Goal: Task Accomplishment & Management: Complete application form

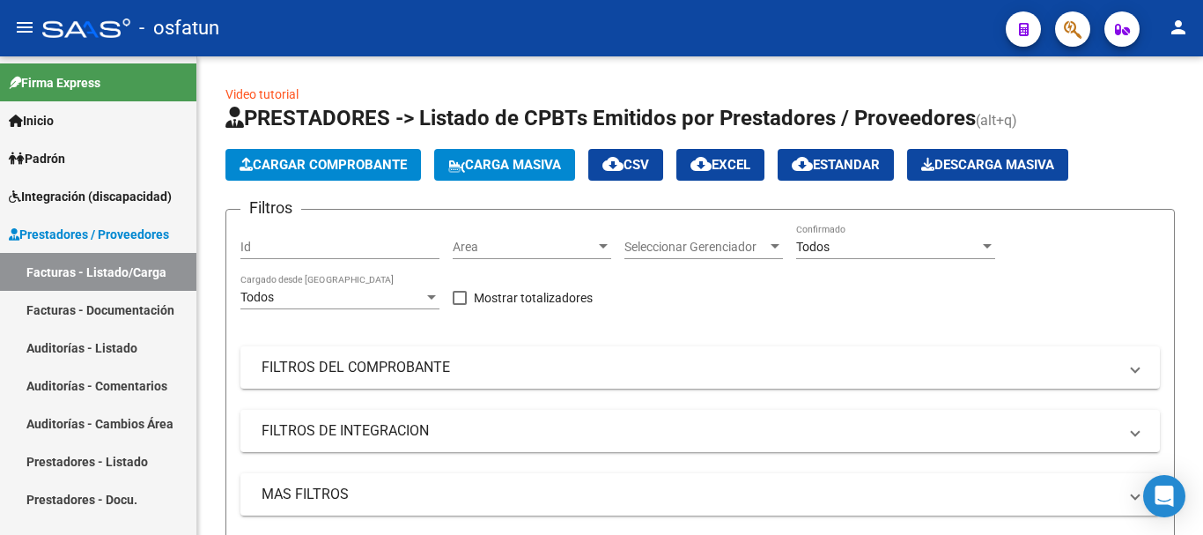
click at [100, 191] on span "Integración (discapacidad)" at bounding box center [90, 196] width 163 height 19
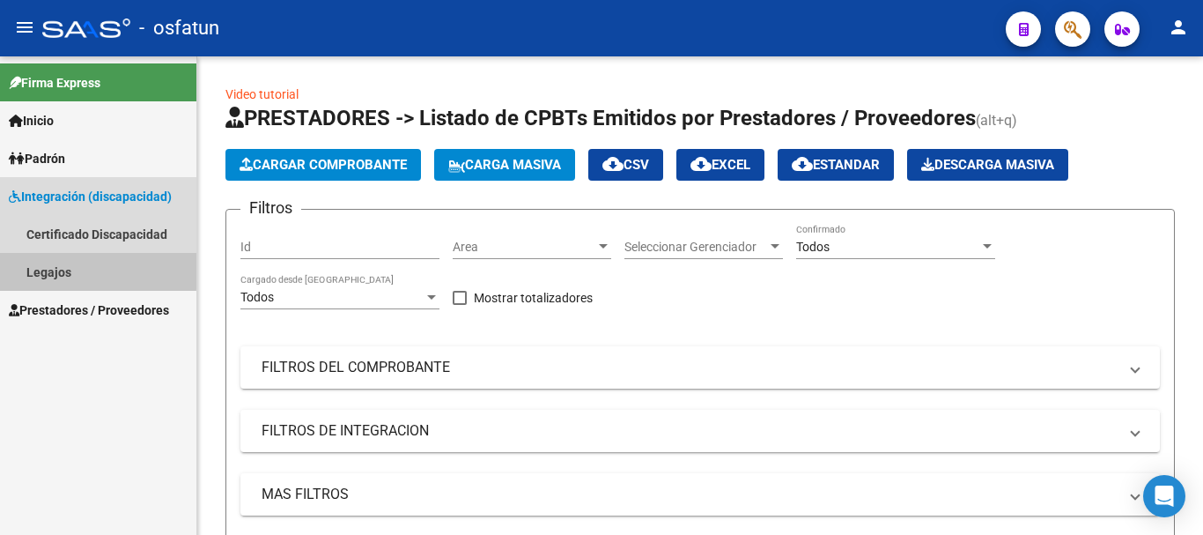
drag, startPoint x: 80, startPoint y: 270, endPoint x: 89, endPoint y: 263, distance: 10.8
click at [82, 269] on link "Legajos" at bounding box center [98, 272] width 196 height 38
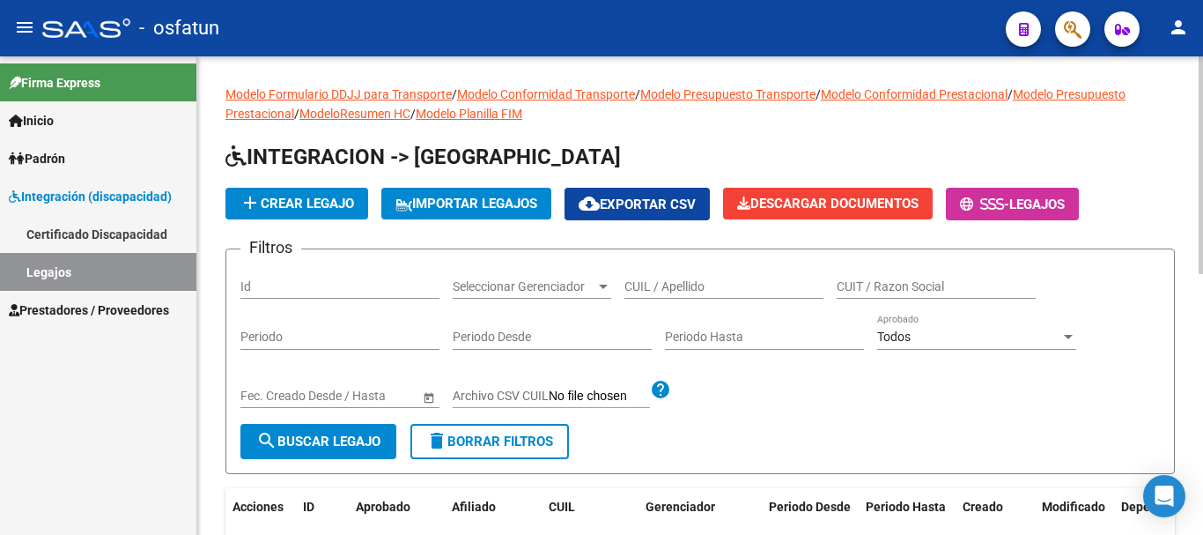
click at [662, 277] on div "CUIL / Apellido" at bounding box center [724, 280] width 199 height 35
type input "[PERSON_NAME]"
click at [351, 439] on span "search Buscar Legajo" at bounding box center [318, 441] width 124 height 16
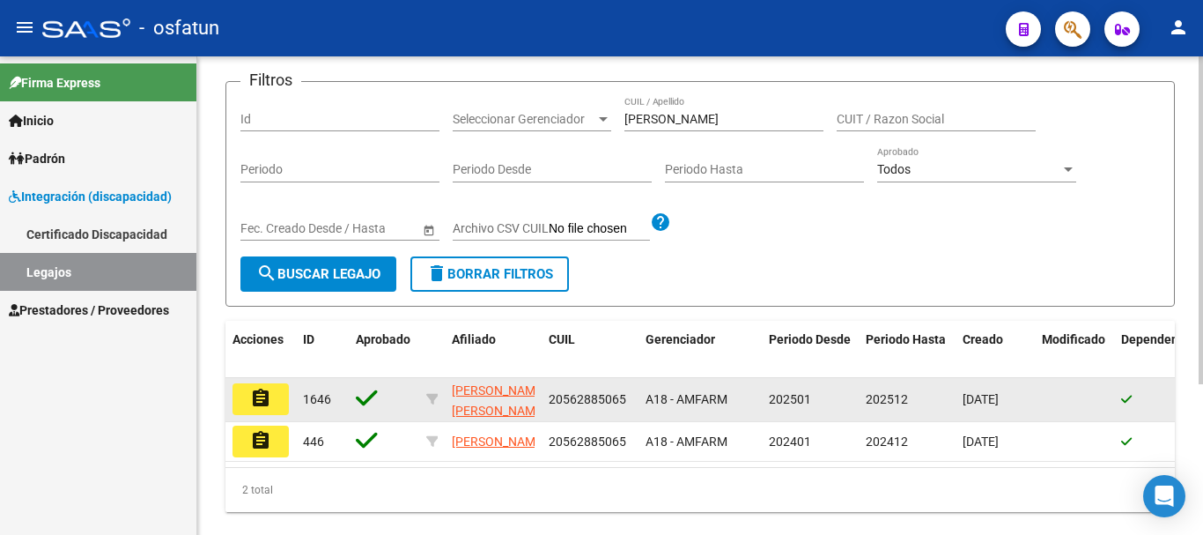
scroll to position [176, 0]
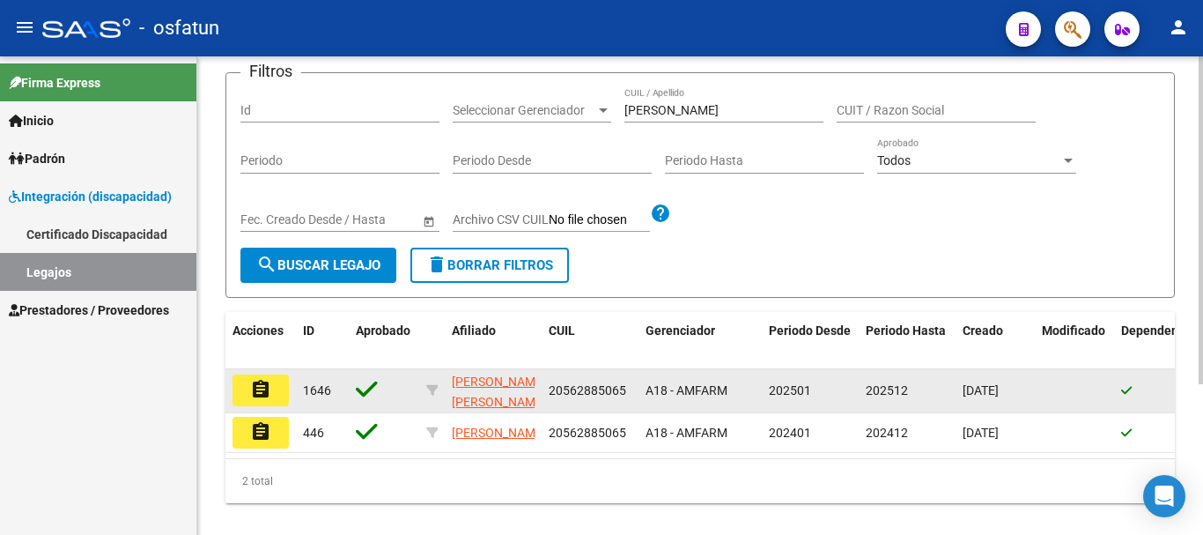
click at [265, 391] on mat-icon "assignment" at bounding box center [260, 389] width 21 height 21
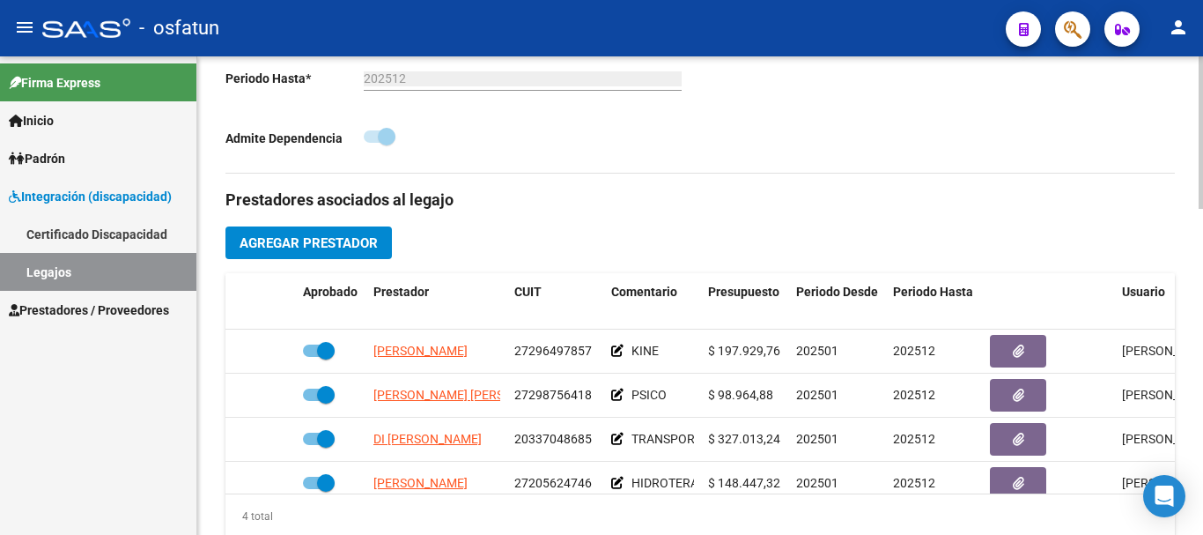
scroll to position [529, 0]
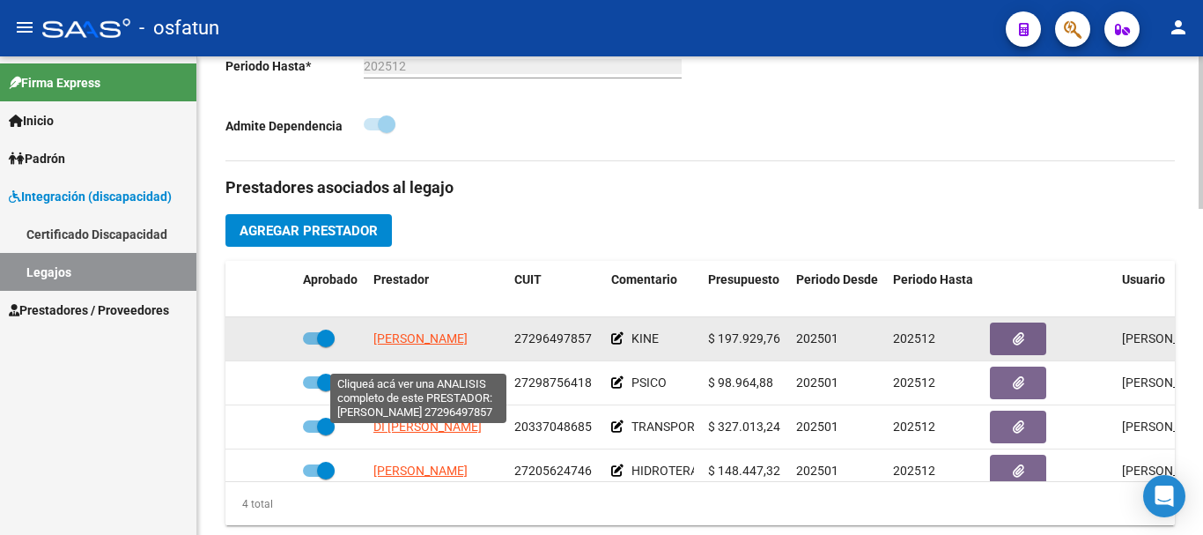
click at [417, 345] on span "[PERSON_NAME]" at bounding box center [420, 338] width 94 height 14
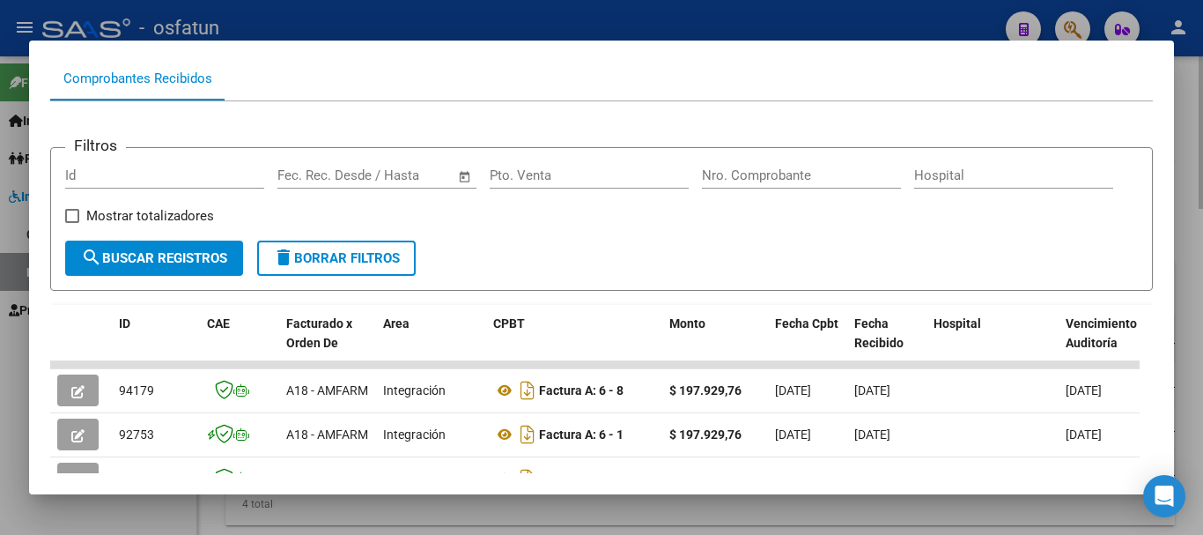
scroll to position [264, 0]
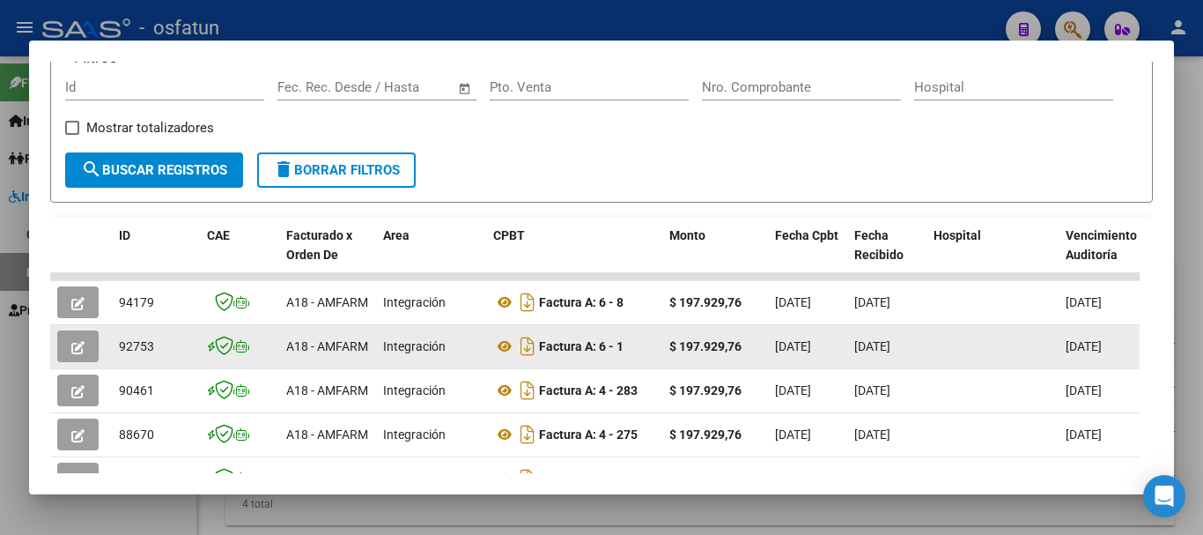
click at [82, 350] on icon "button" at bounding box center [77, 347] width 13 height 13
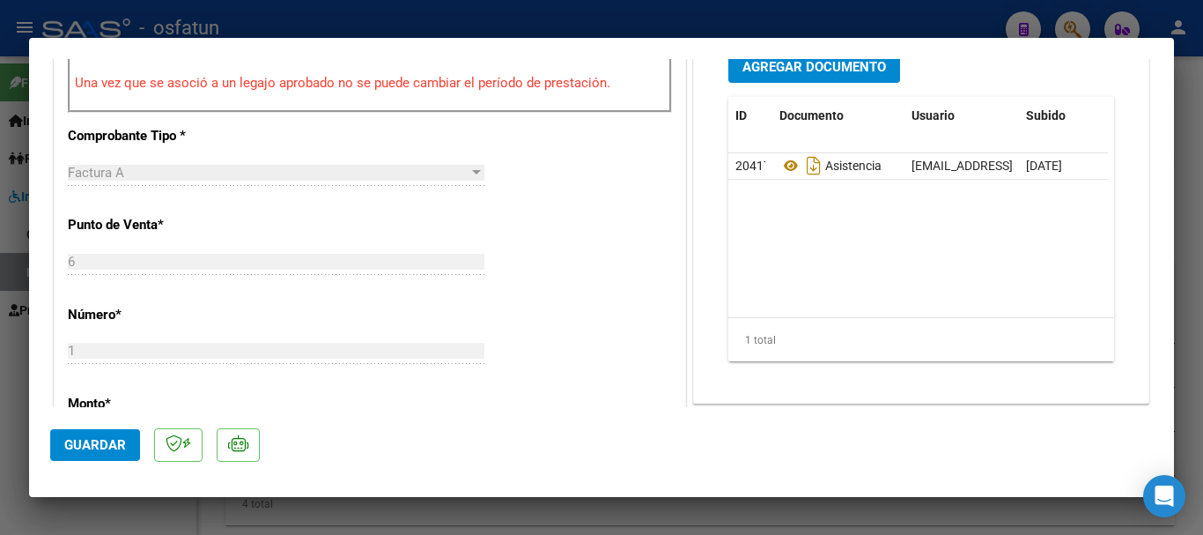
scroll to position [617, 0]
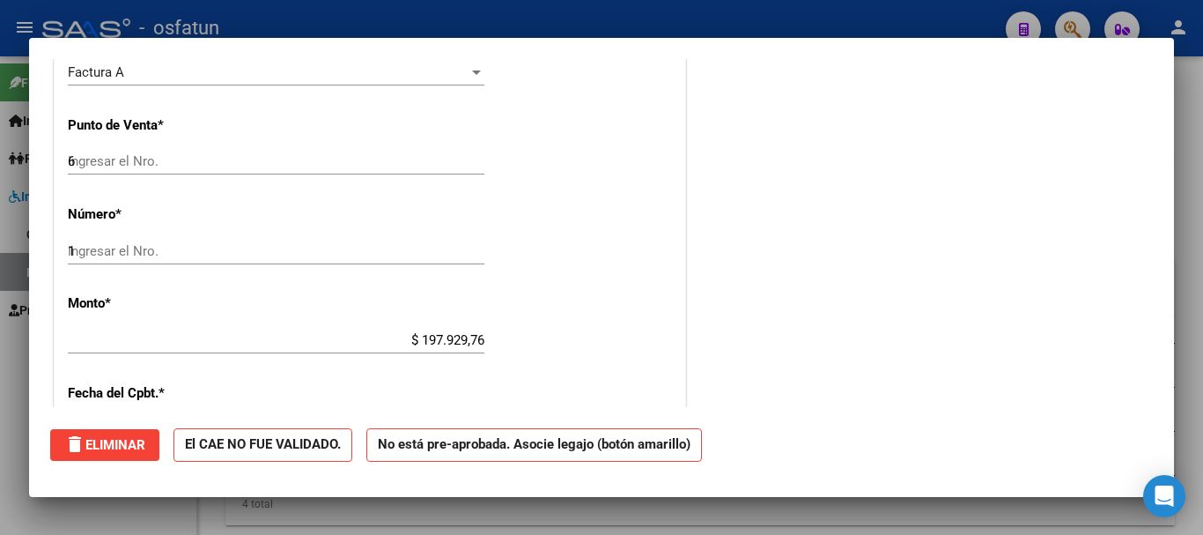
type input "$ 0,00"
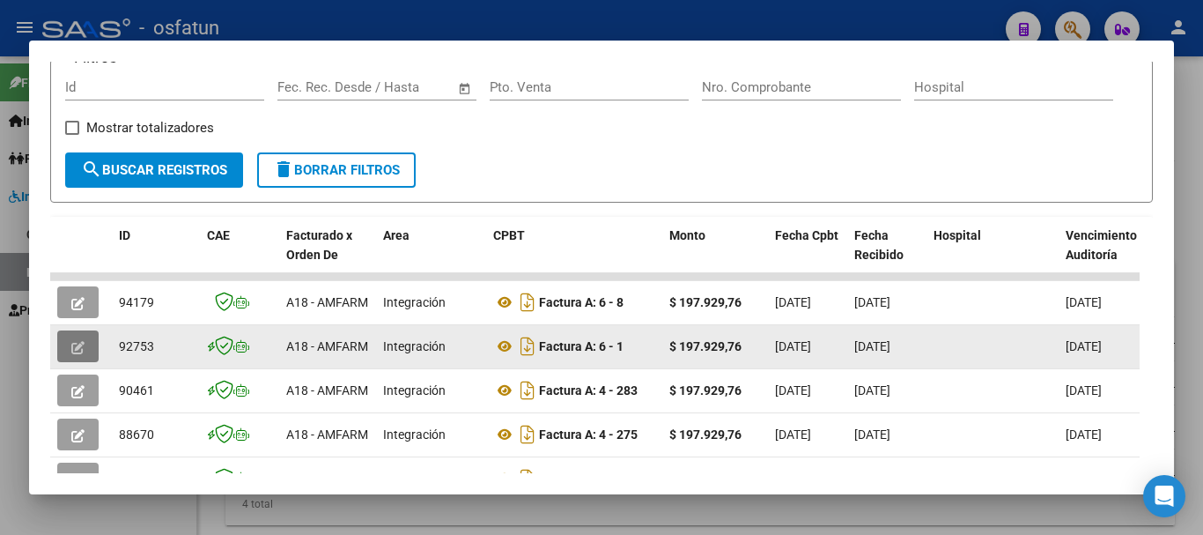
click at [70, 342] on button "button" at bounding box center [77, 346] width 41 height 32
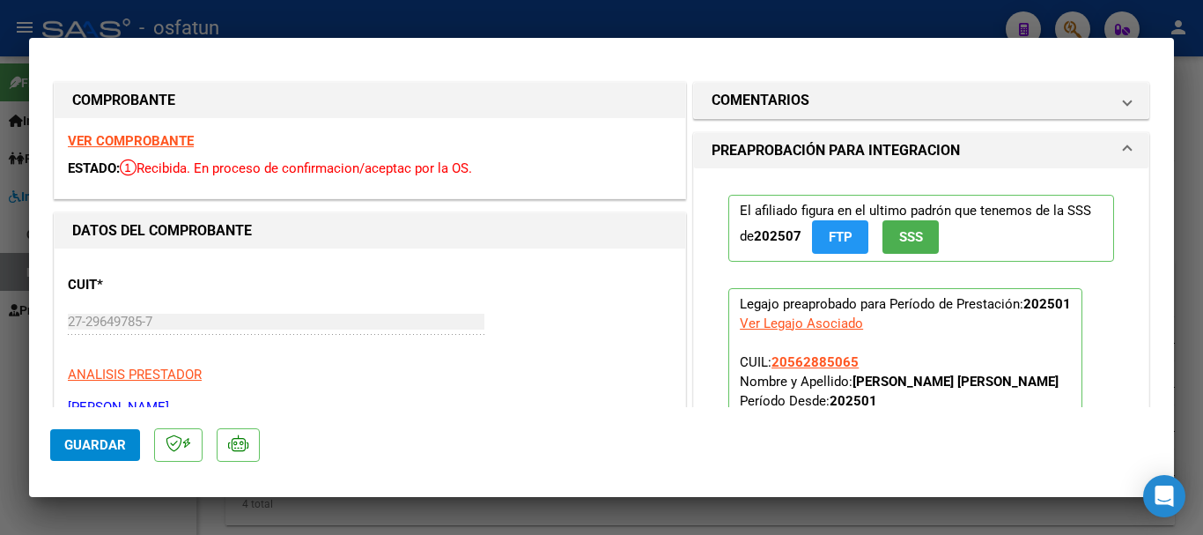
type input "$ 0,00"
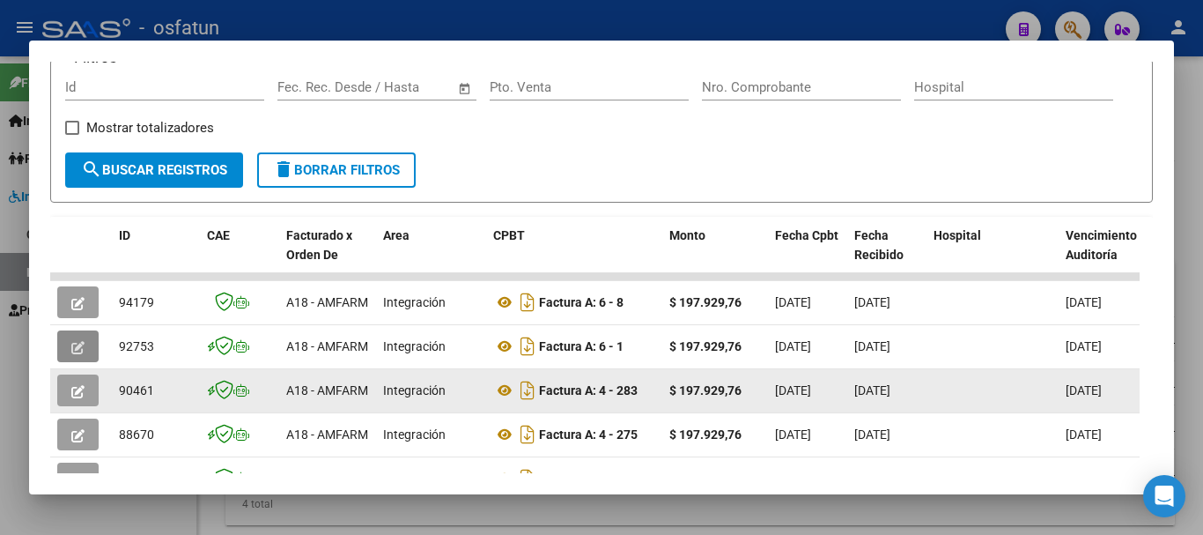
click at [70, 398] on button "button" at bounding box center [77, 390] width 41 height 32
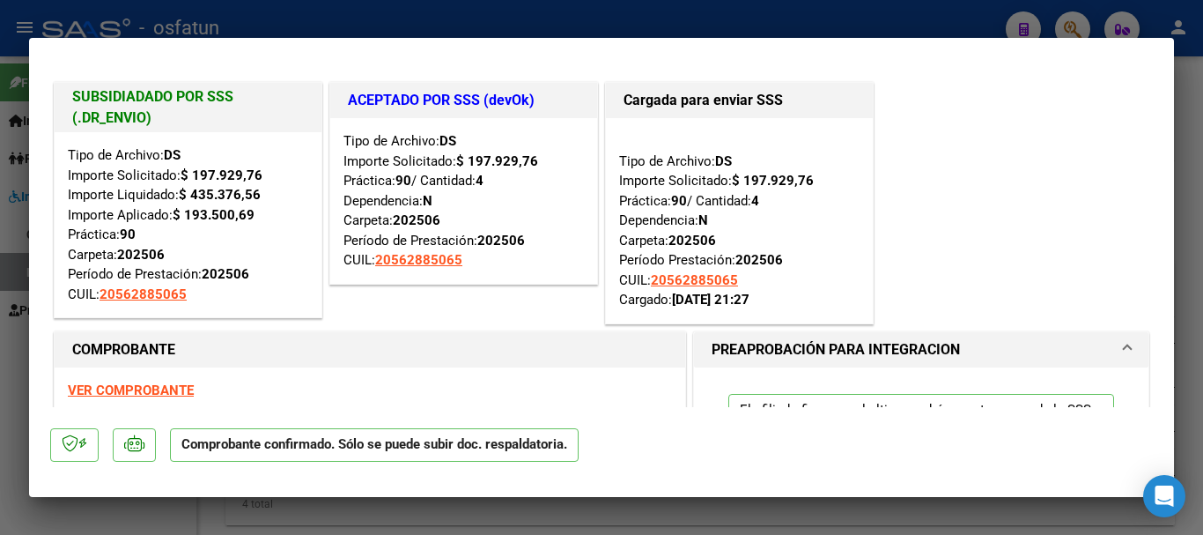
type input "$ 0,00"
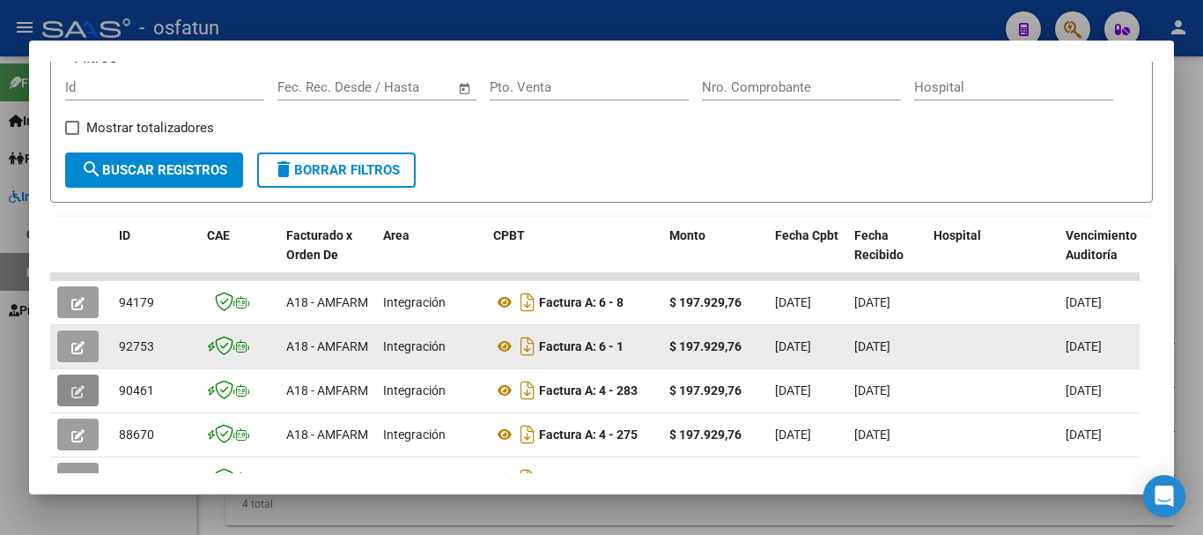
click at [84, 344] on button "button" at bounding box center [77, 346] width 41 height 32
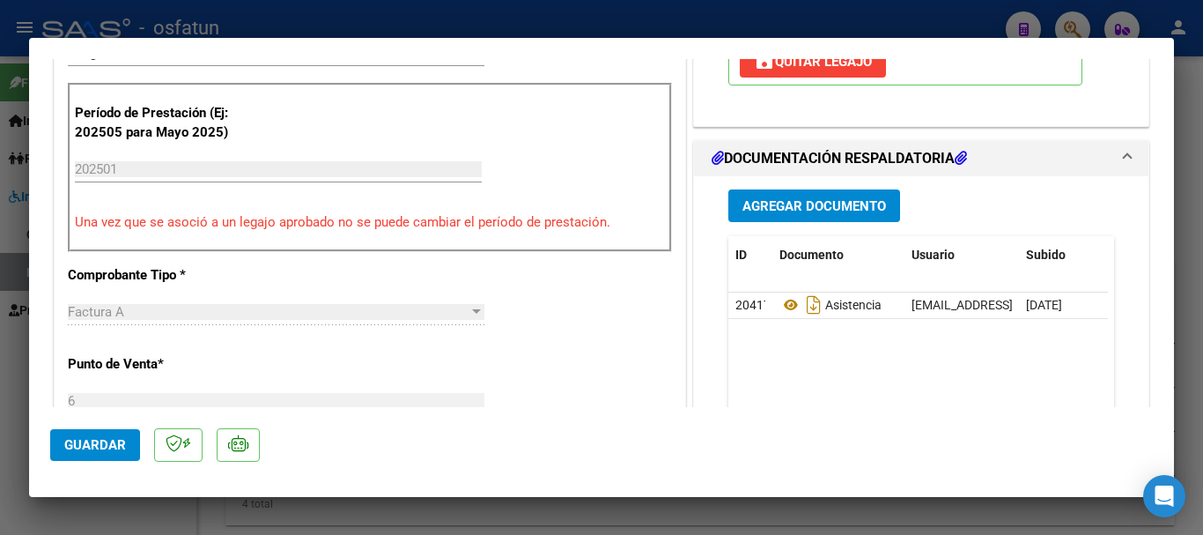
scroll to position [440, 0]
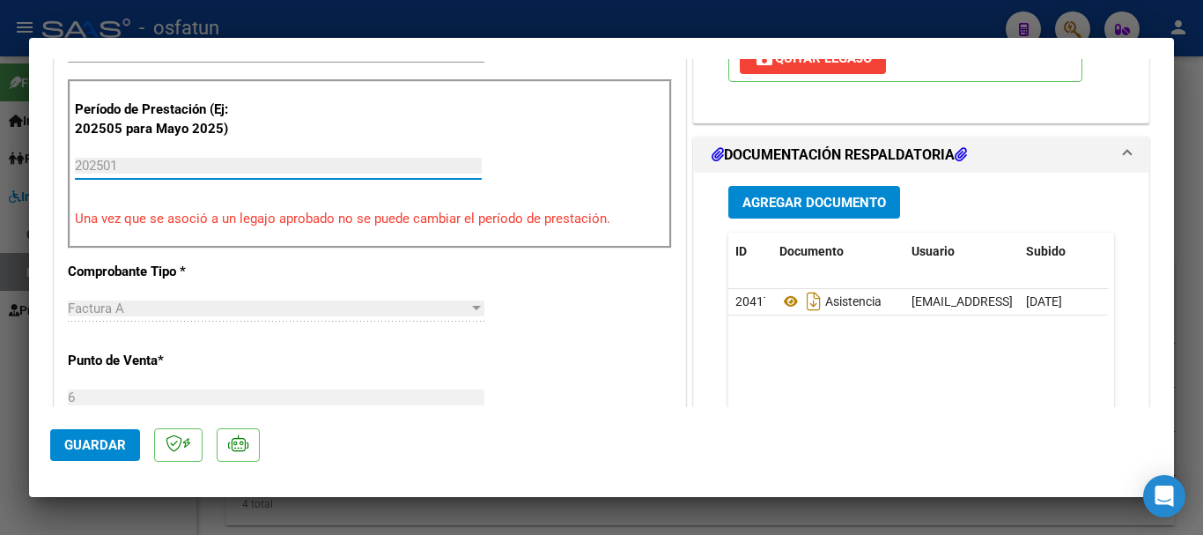
click at [176, 167] on input "202501" at bounding box center [278, 166] width 407 height 16
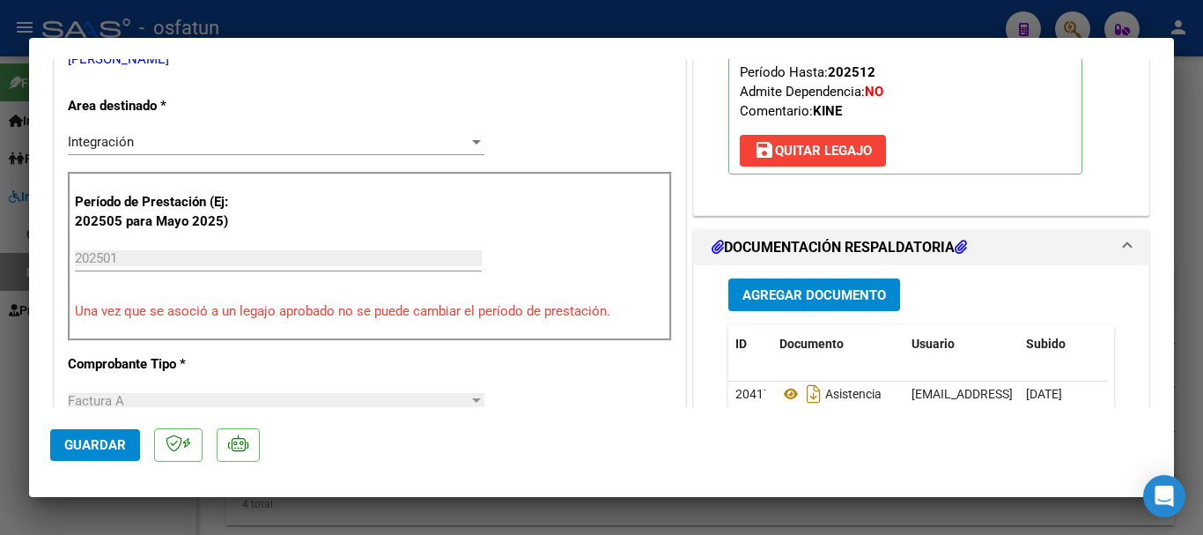
scroll to position [352, 0]
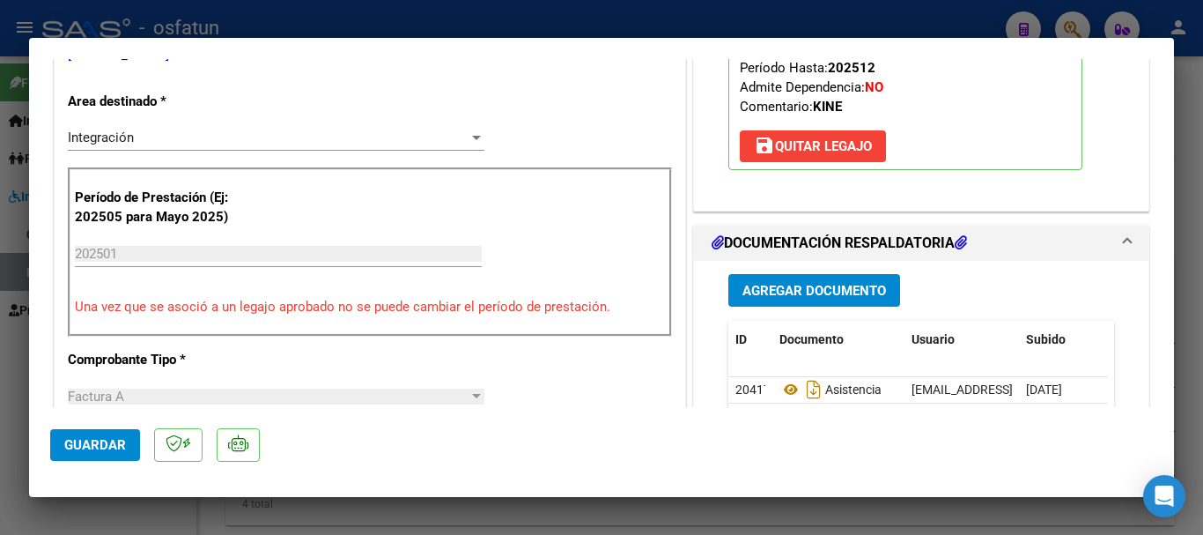
click at [129, 251] on input "202501" at bounding box center [278, 254] width 407 height 16
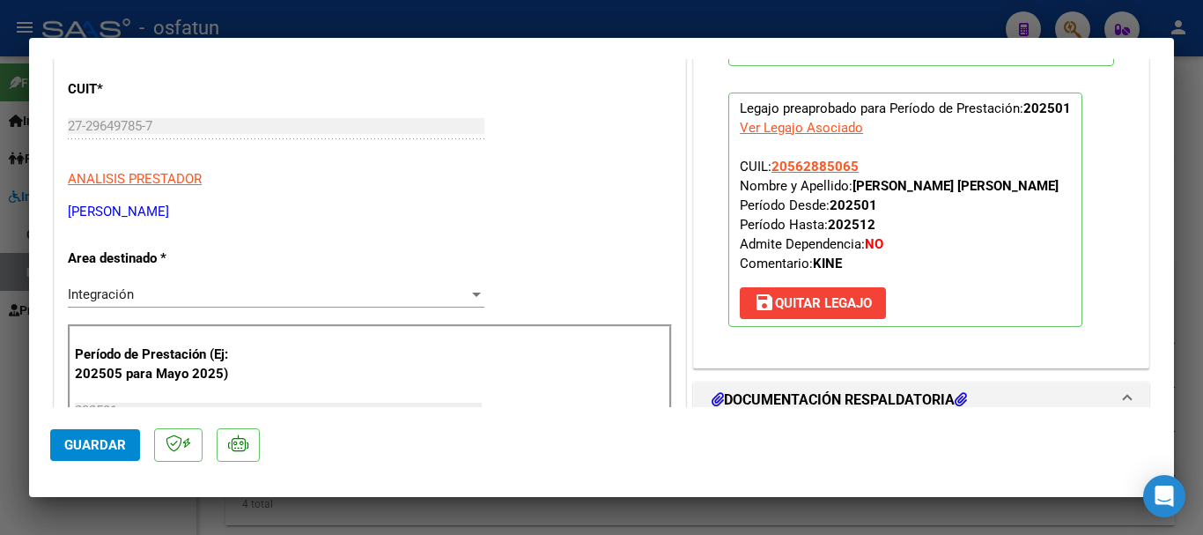
scroll to position [195, 0]
click at [421, 170] on div "CUIT * 27-29649785-7 Ingresar CUIT ANALISIS PRESTADOR [PERSON_NAME] ARCA Padrón" at bounding box center [370, 144] width 604 height 155
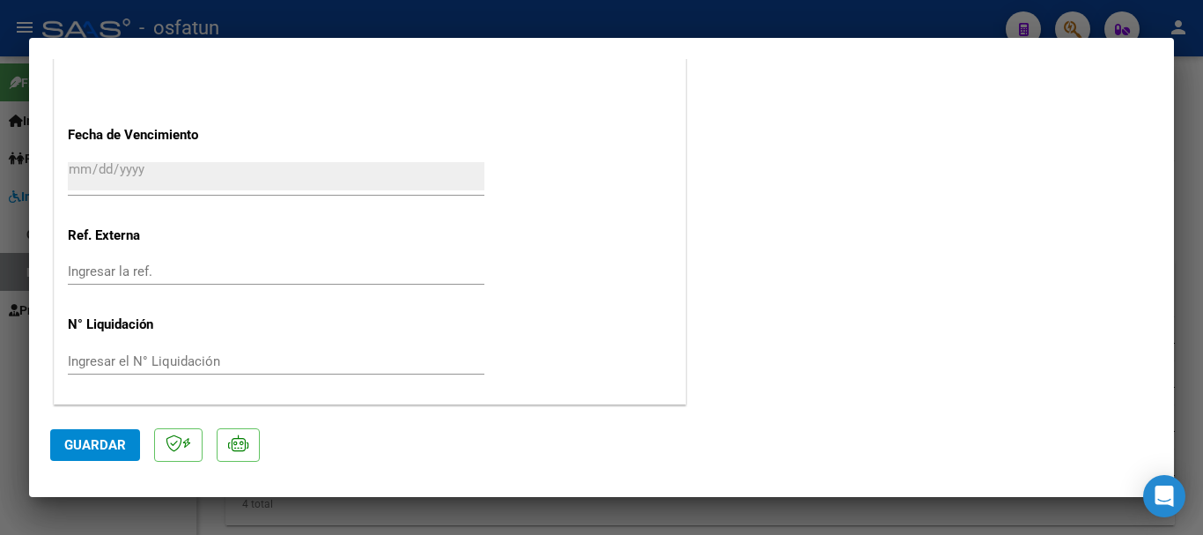
scroll to position [1164, 0]
type input "$ 0,00"
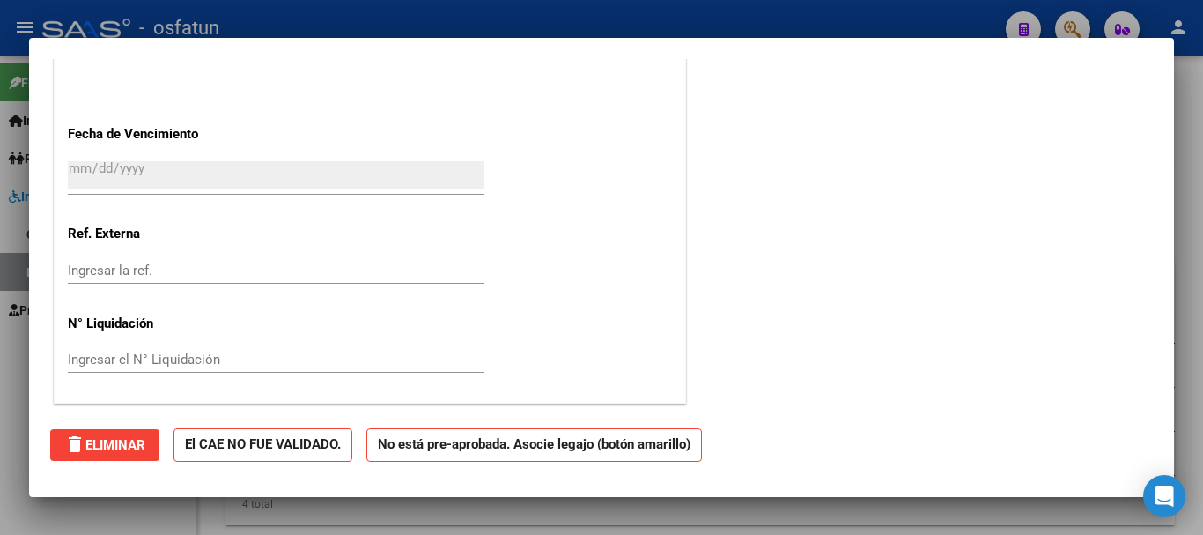
scroll to position [0, 0]
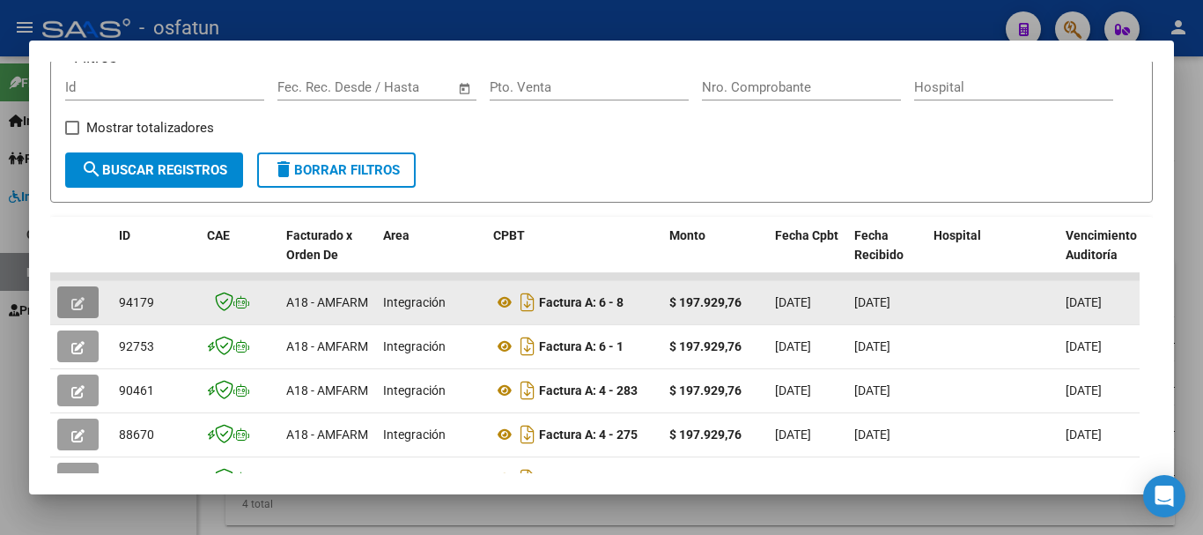
click at [71, 310] on icon "button" at bounding box center [77, 303] width 13 height 13
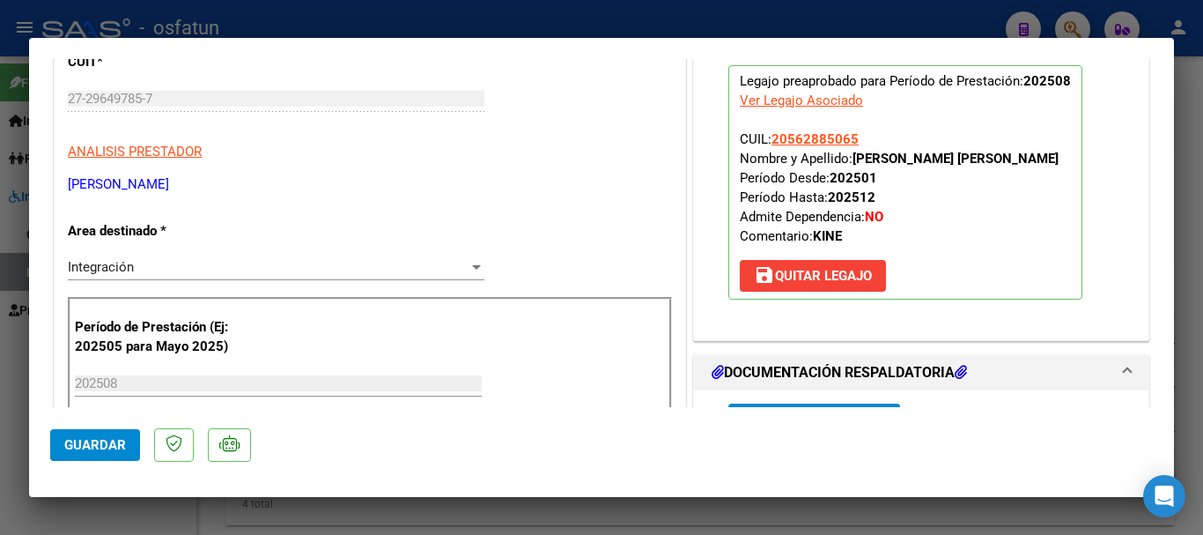
scroll to position [264, 0]
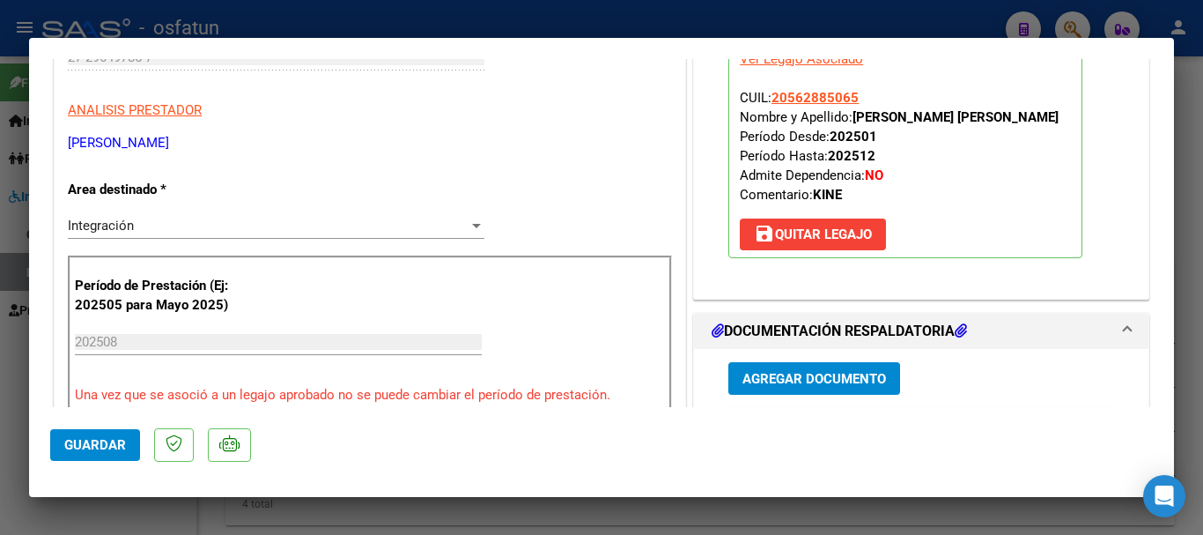
type input "$ 0,00"
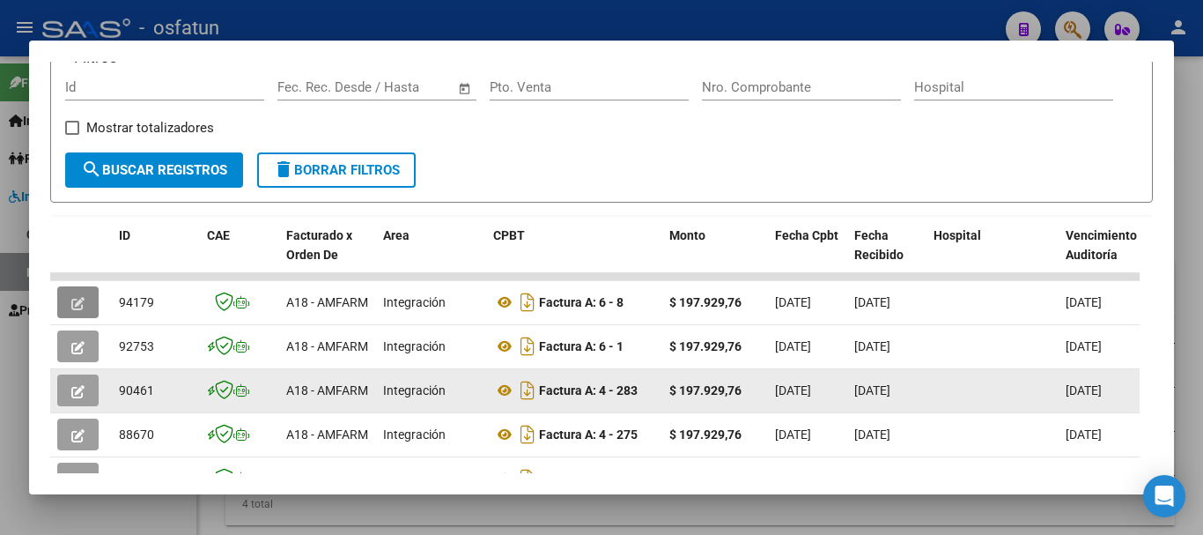
click at [75, 398] on icon "button" at bounding box center [77, 391] width 13 height 13
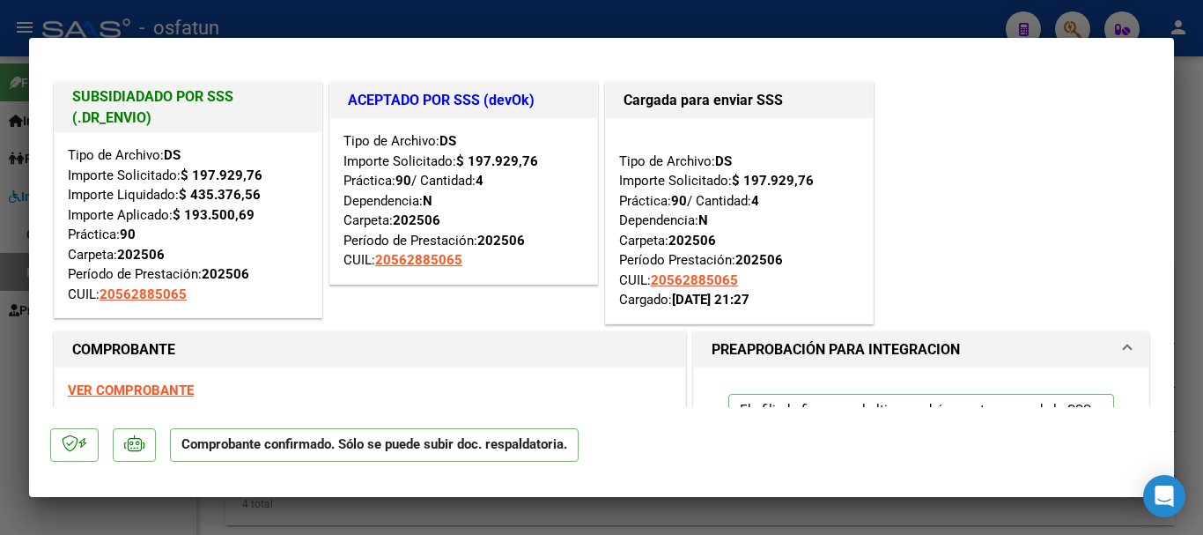
type input "$ 0,00"
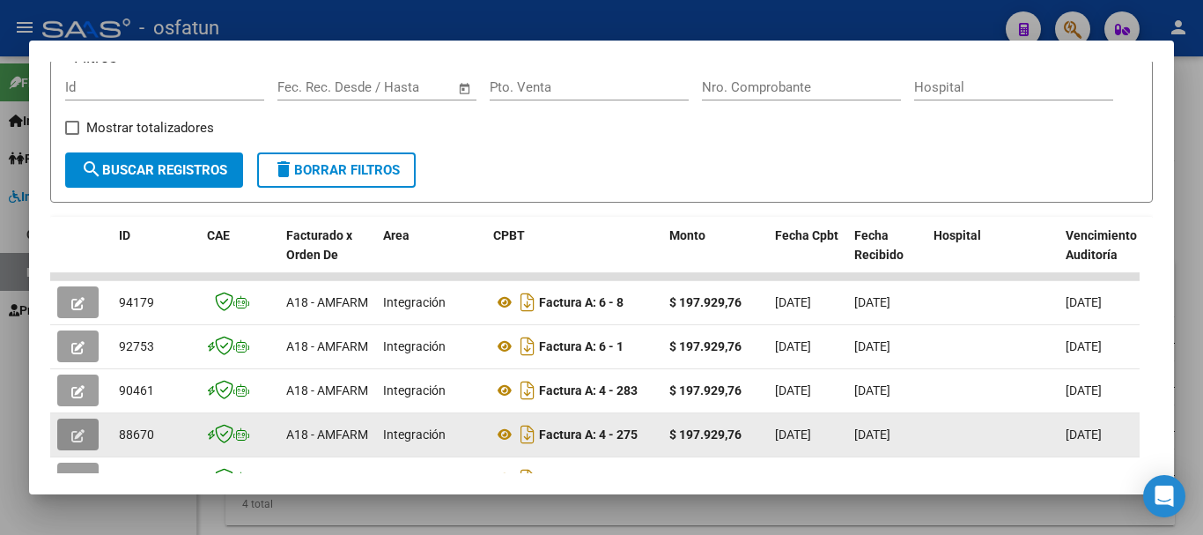
click at [75, 442] on icon "button" at bounding box center [77, 435] width 13 height 13
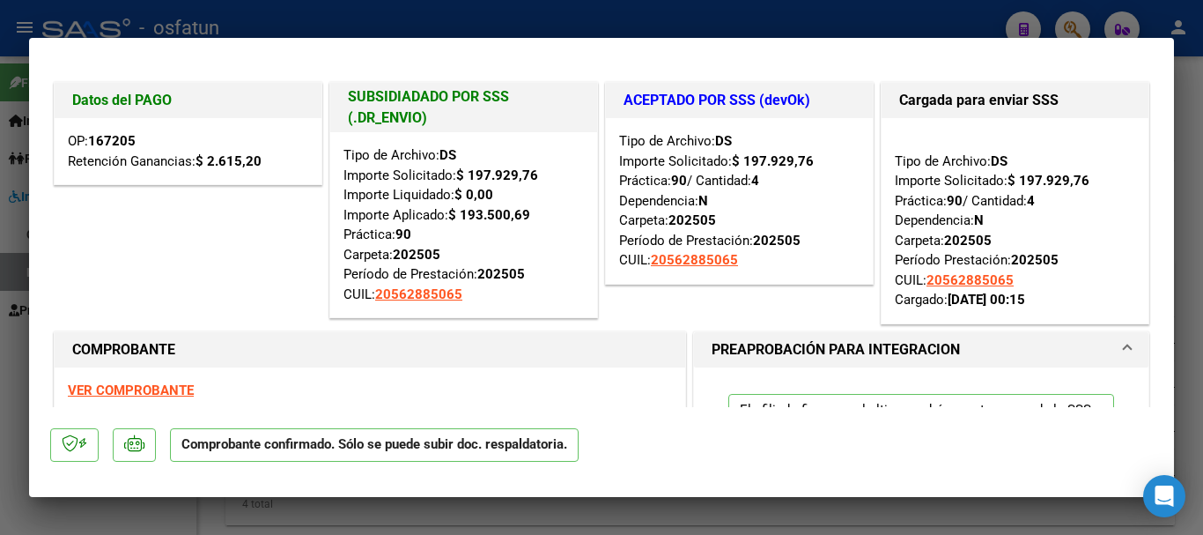
type input "$ 0,00"
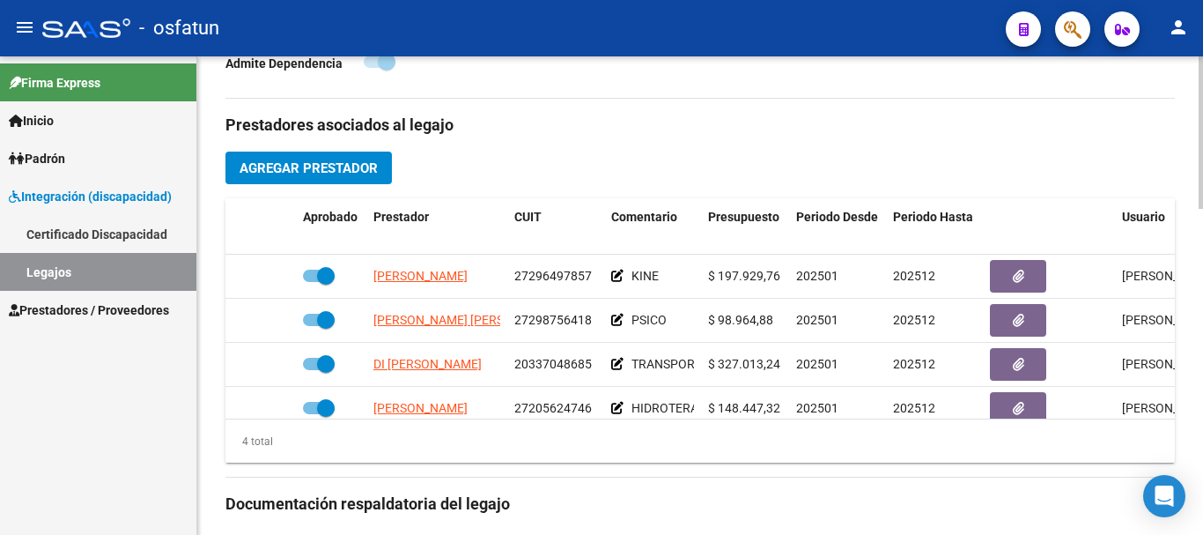
scroll to position [617, 0]
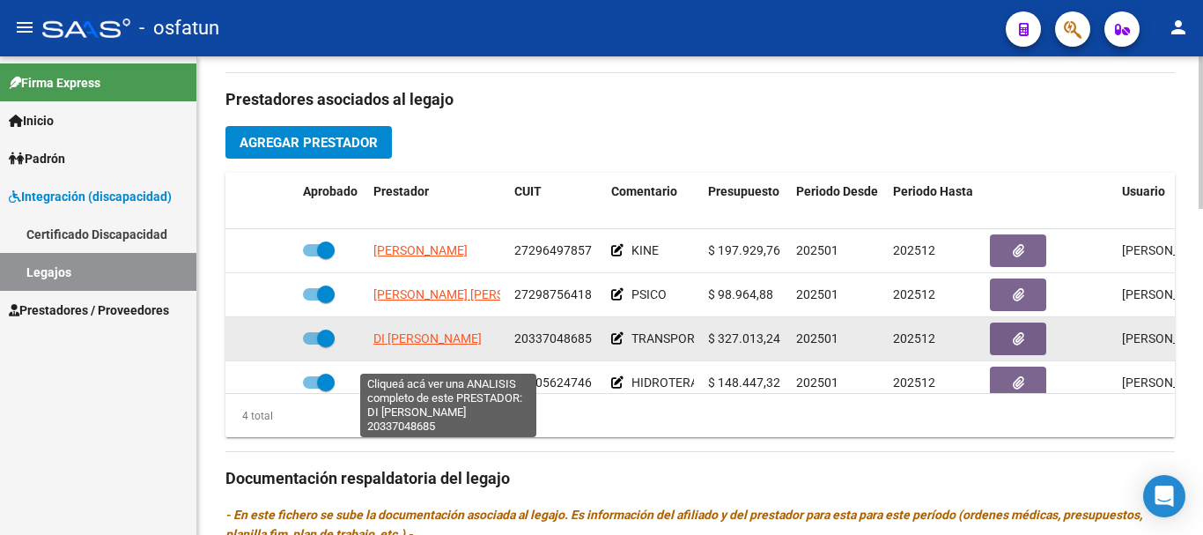
click at [423, 345] on span "DI [PERSON_NAME]" at bounding box center [427, 338] width 108 height 14
type textarea "20337048685"
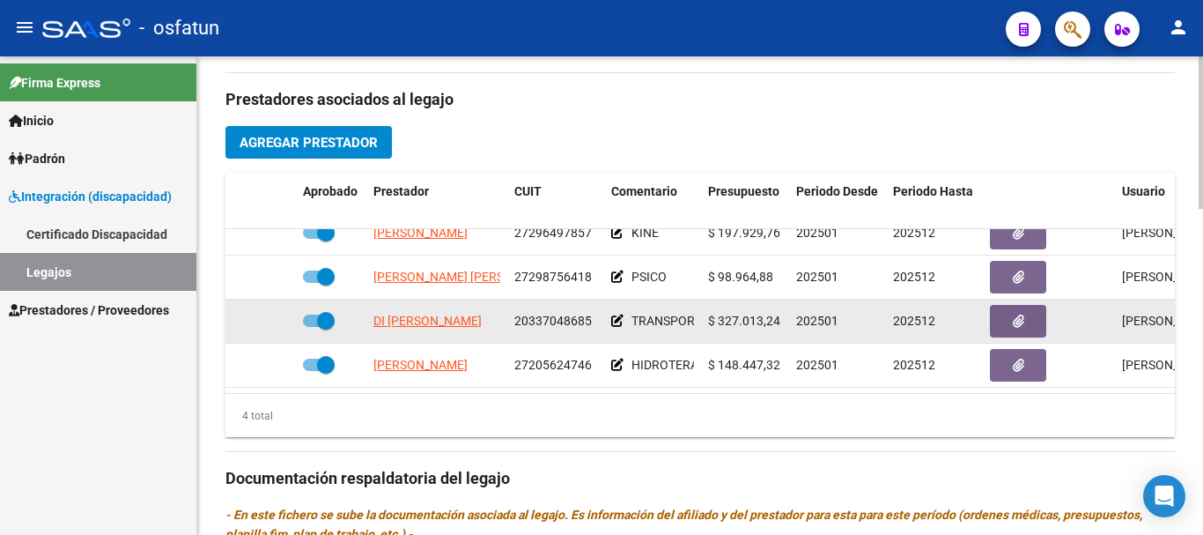
scroll to position [32, 0]
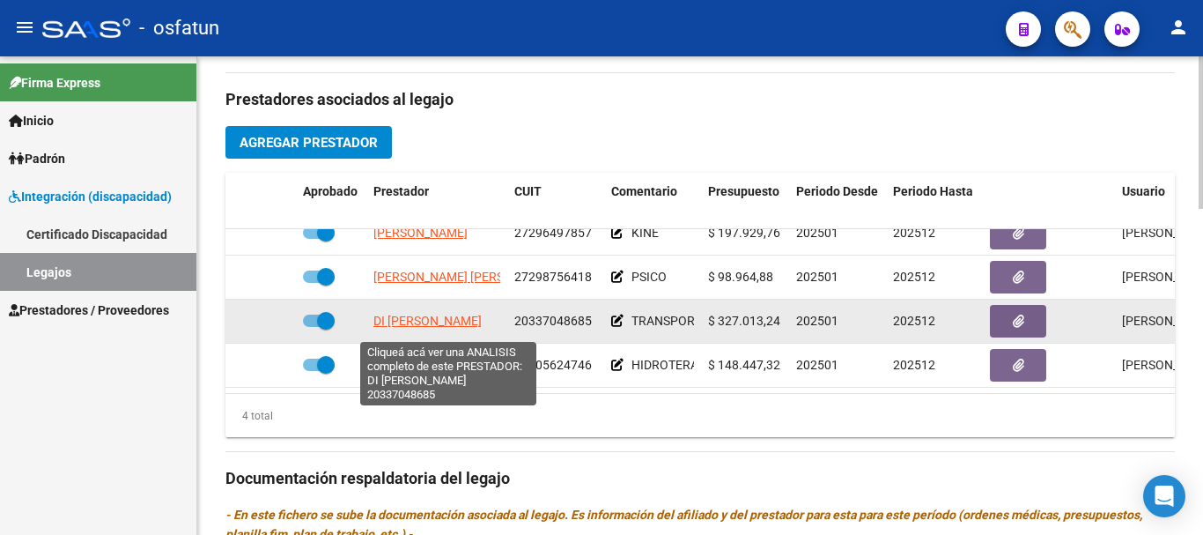
click at [399, 322] on span "DI [PERSON_NAME]" at bounding box center [427, 321] width 108 height 14
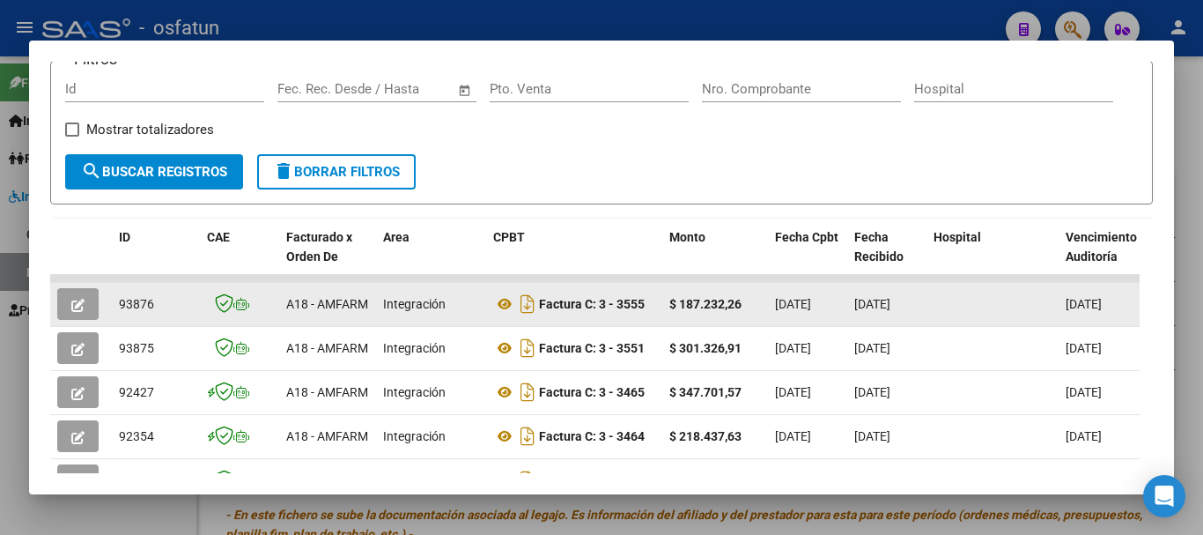
scroll to position [264, 0]
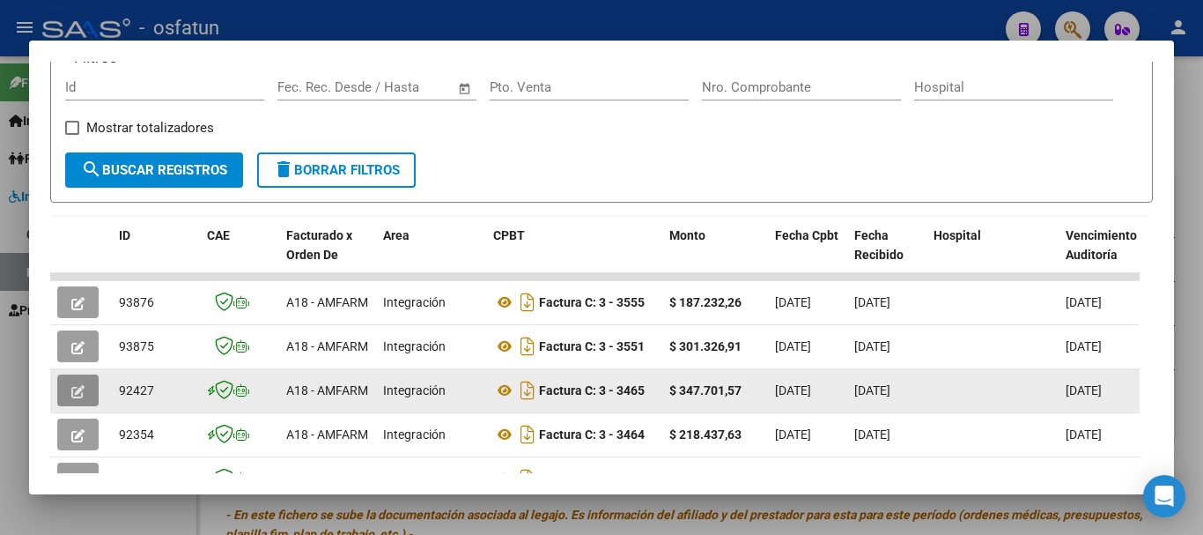
click at [71, 389] on span "button" at bounding box center [77, 390] width 13 height 16
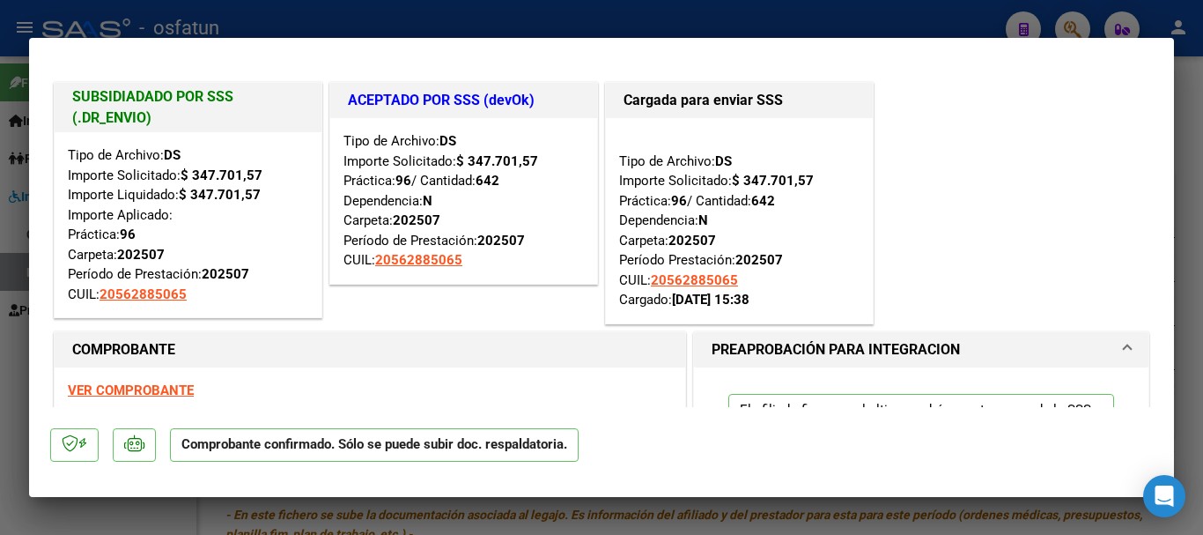
type input "$ 0,00"
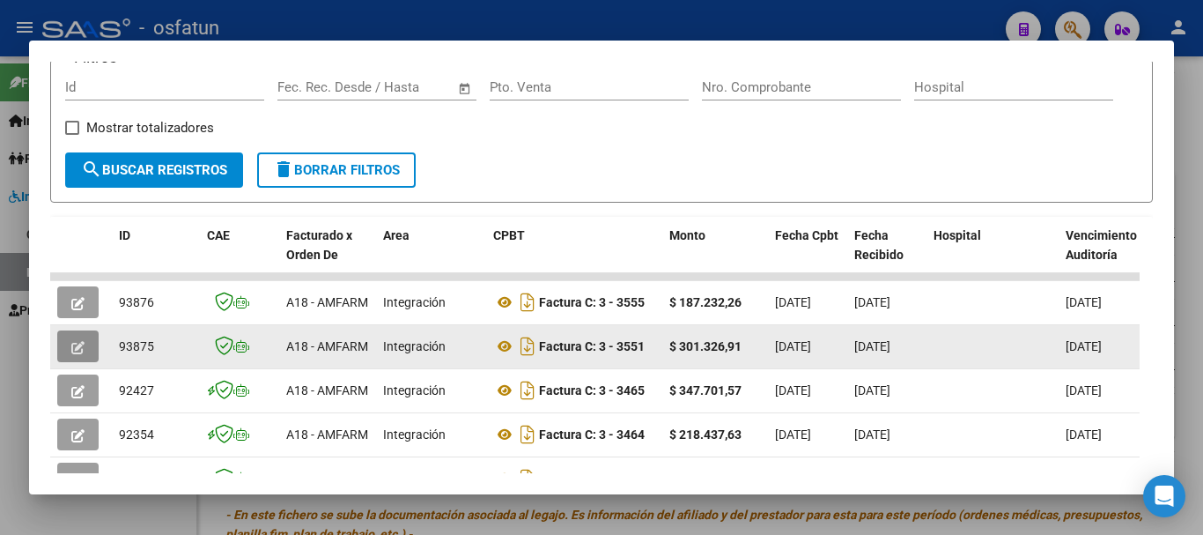
click at [73, 346] on span "button" at bounding box center [77, 346] width 13 height 16
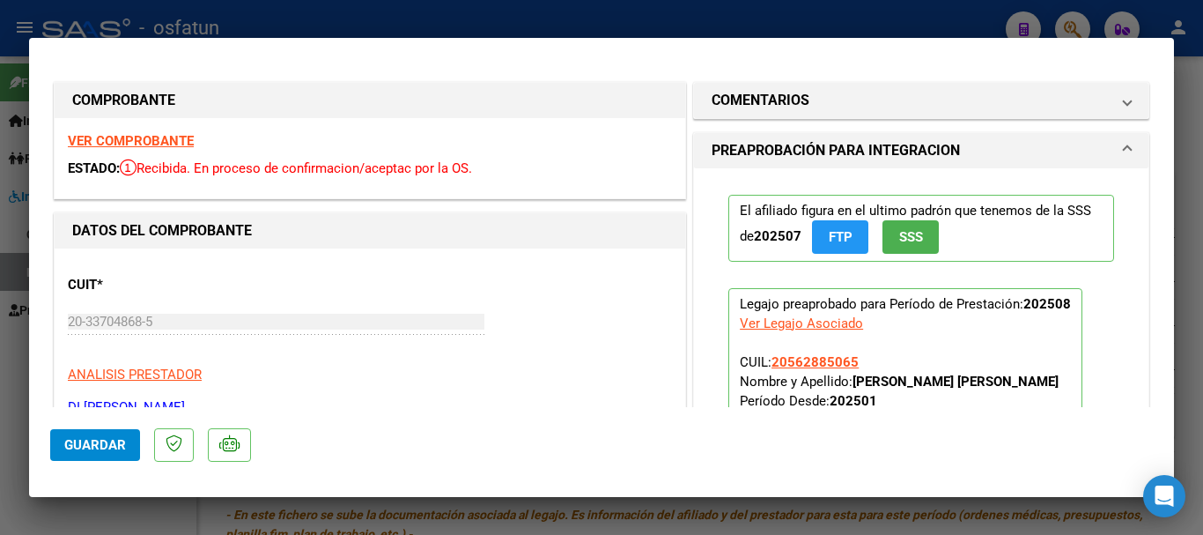
type input "$ 0,00"
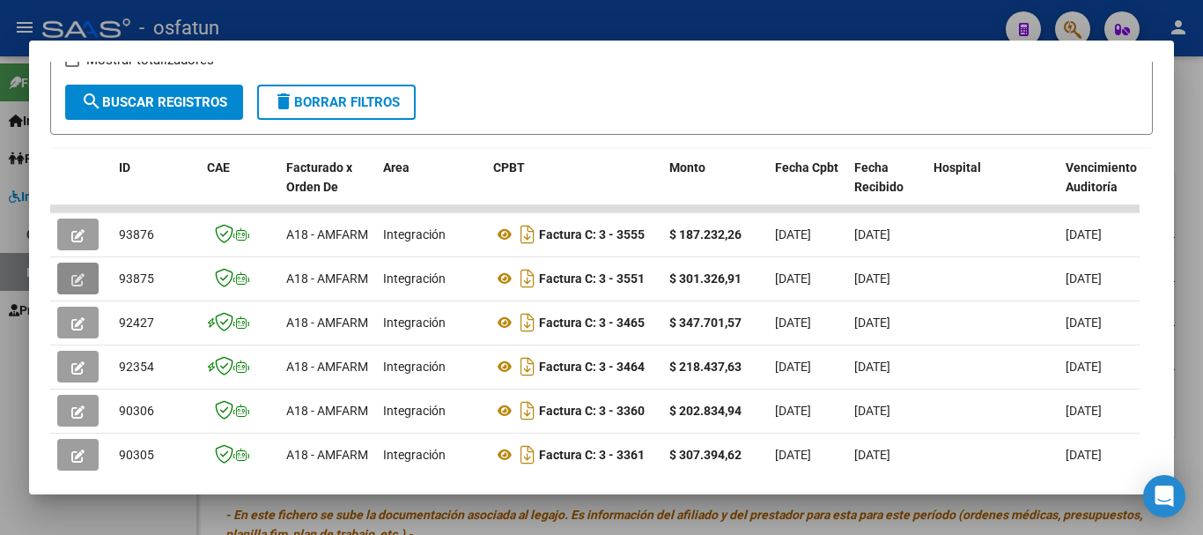
scroll to position [176, 0]
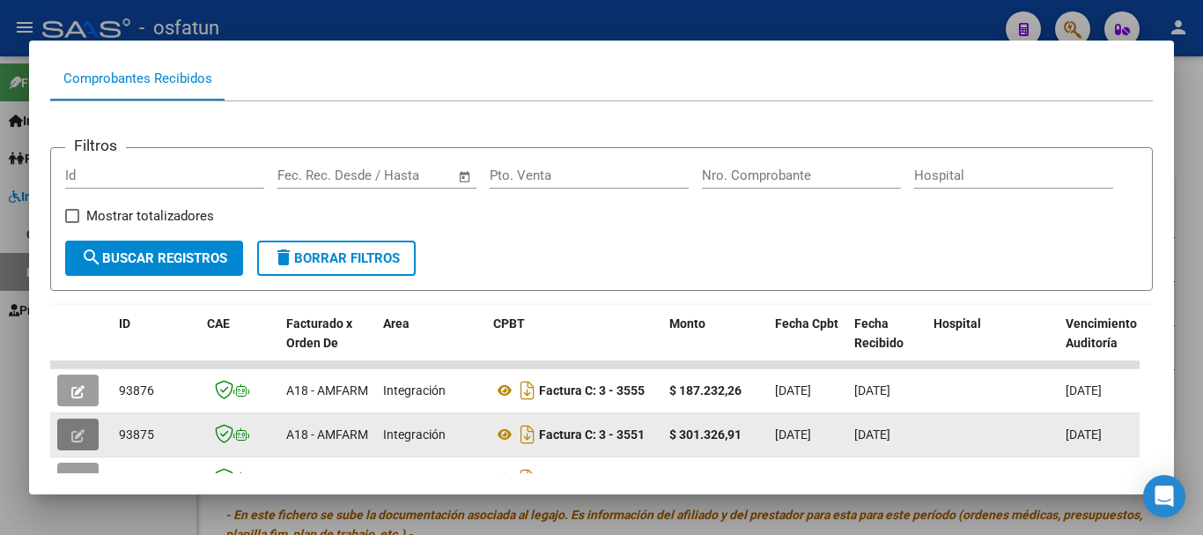
click at [80, 442] on icon "button" at bounding box center [77, 435] width 13 height 13
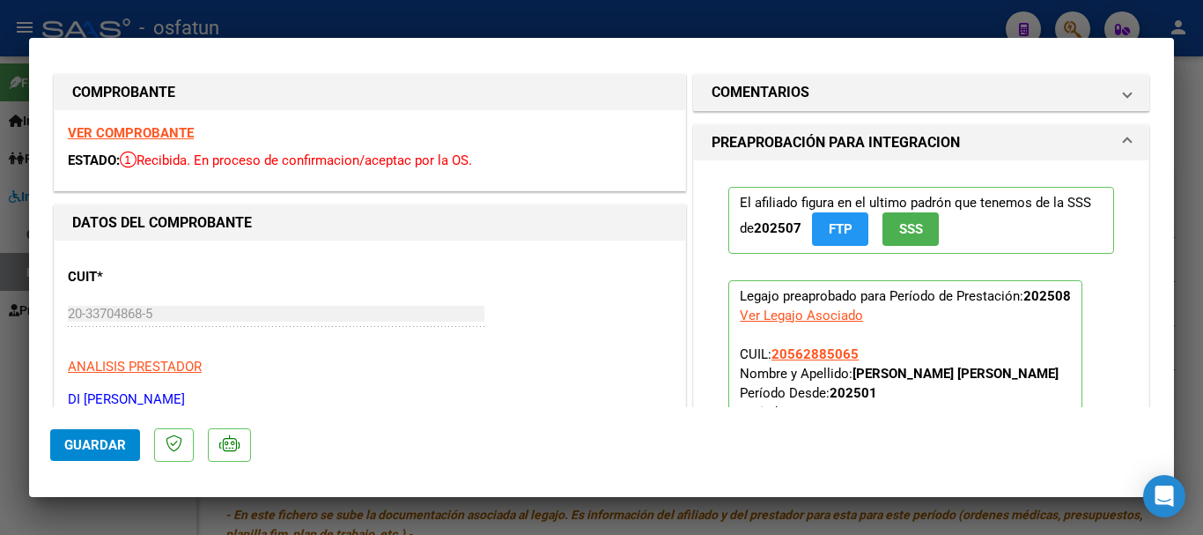
scroll to position [0, 0]
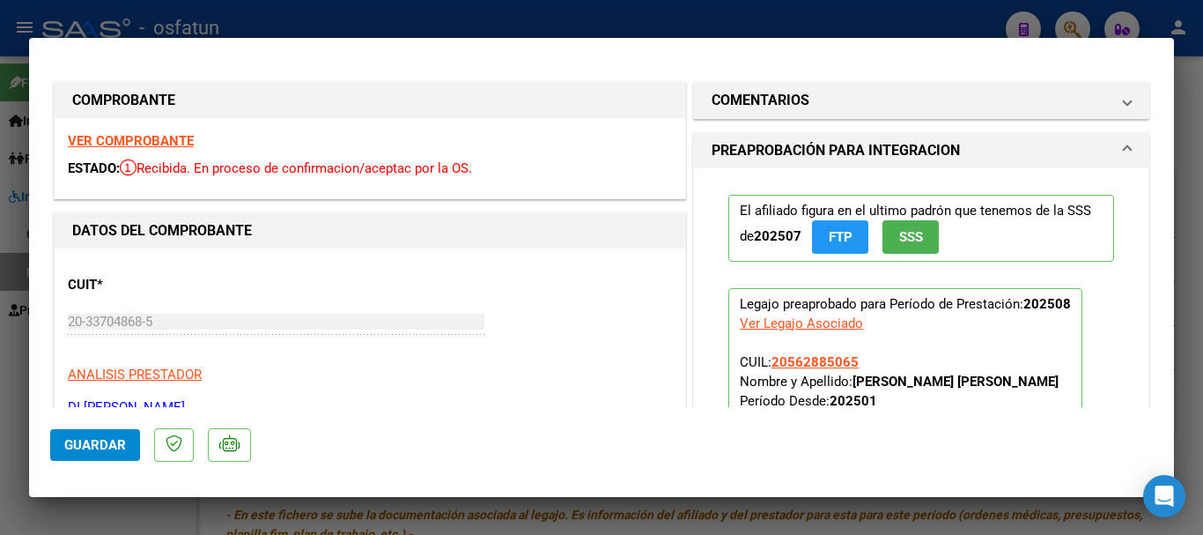
type input "$ 0,00"
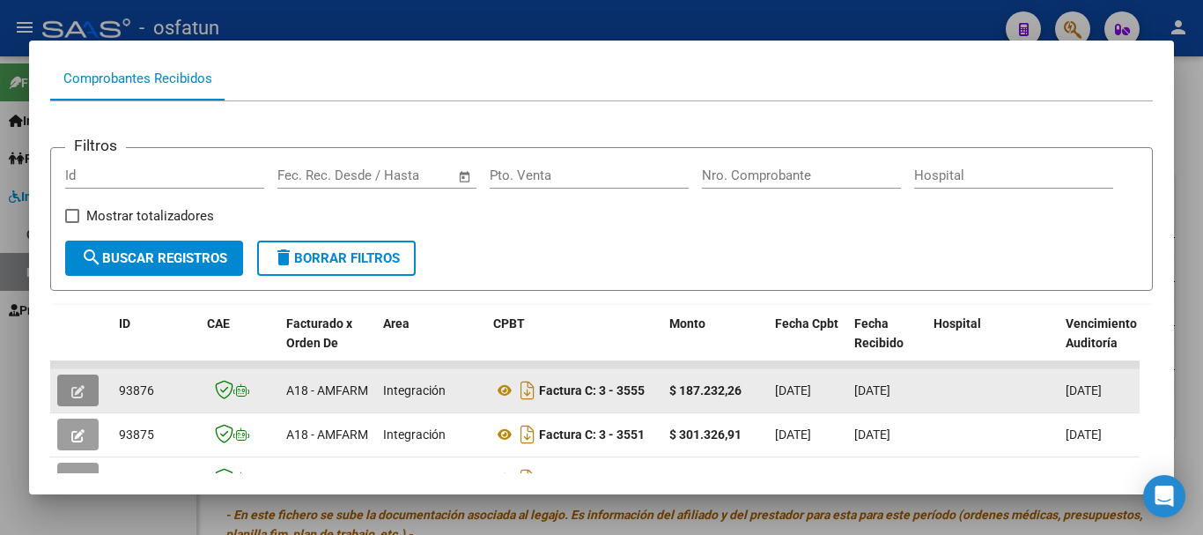
click at [62, 399] on button "button" at bounding box center [77, 390] width 41 height 32
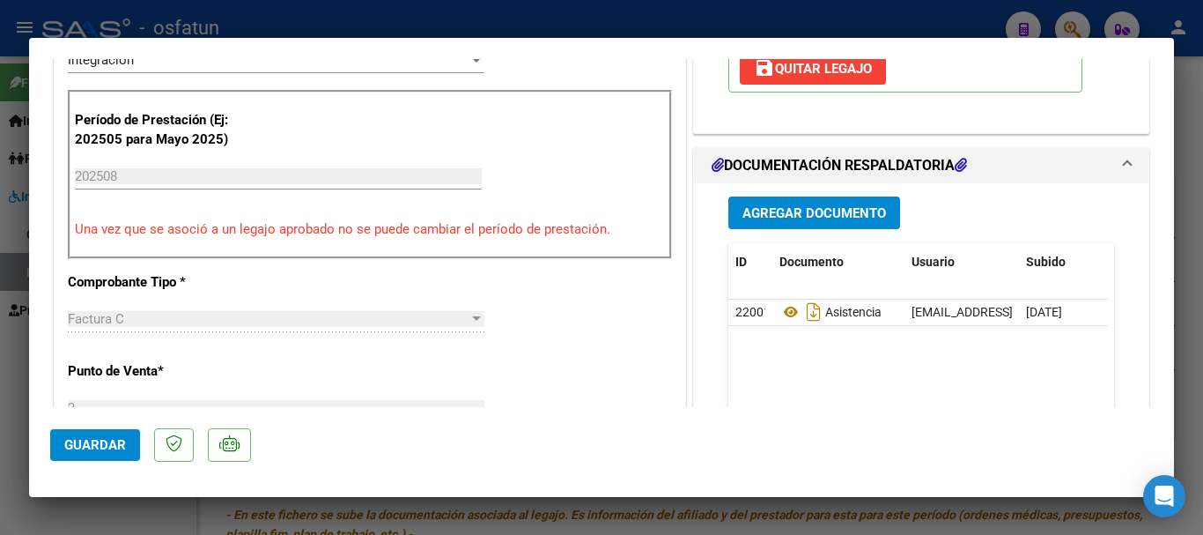
scroll to position [440, 0]
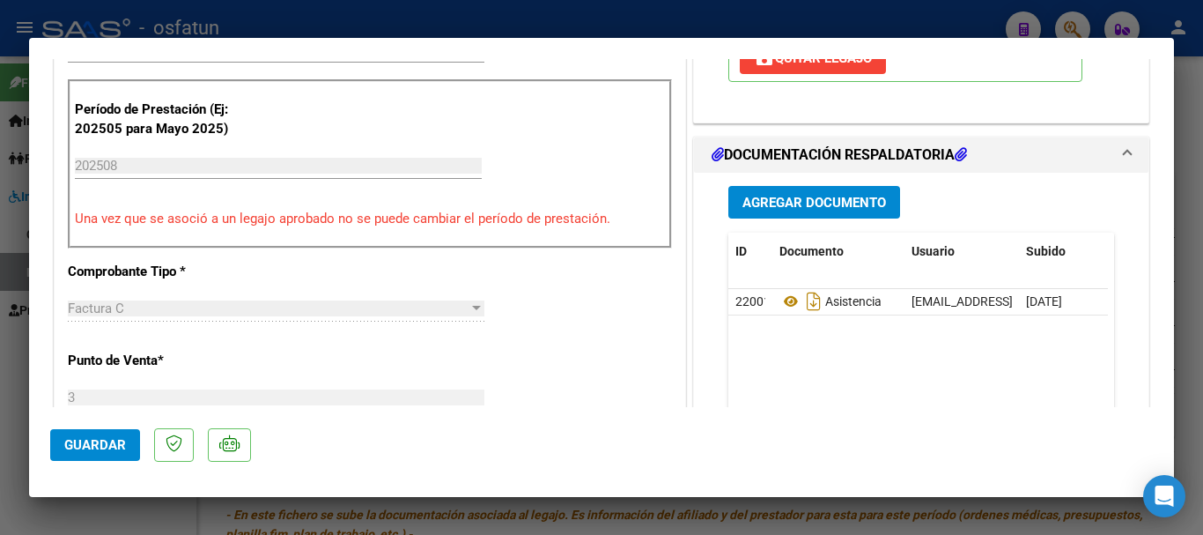
type input "$ 0,00"
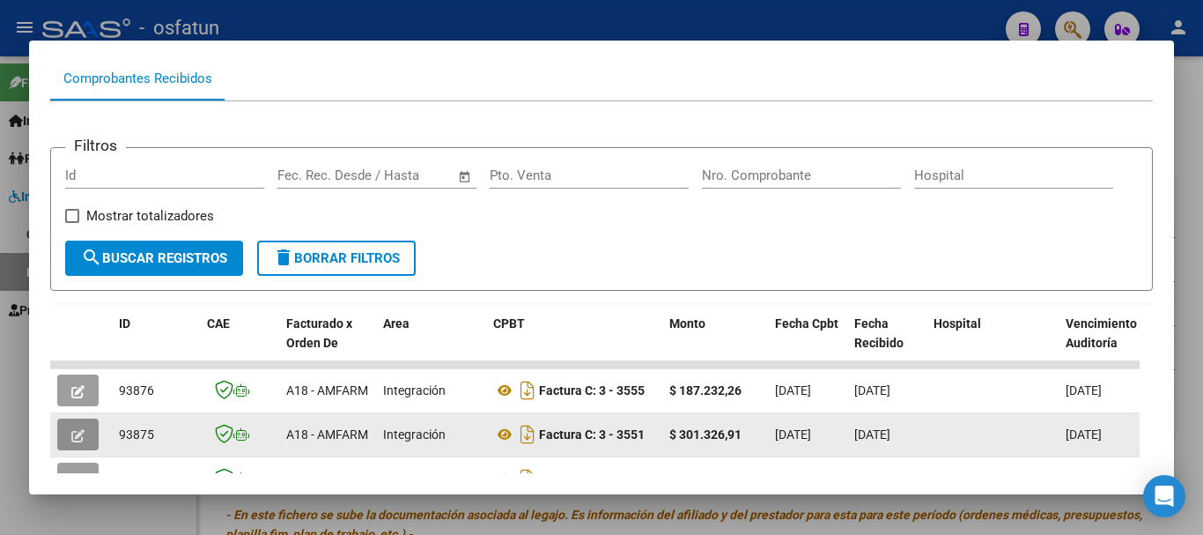
click at [63, 442] on button "button" at bounding box center [77, 434] width 41 height 32
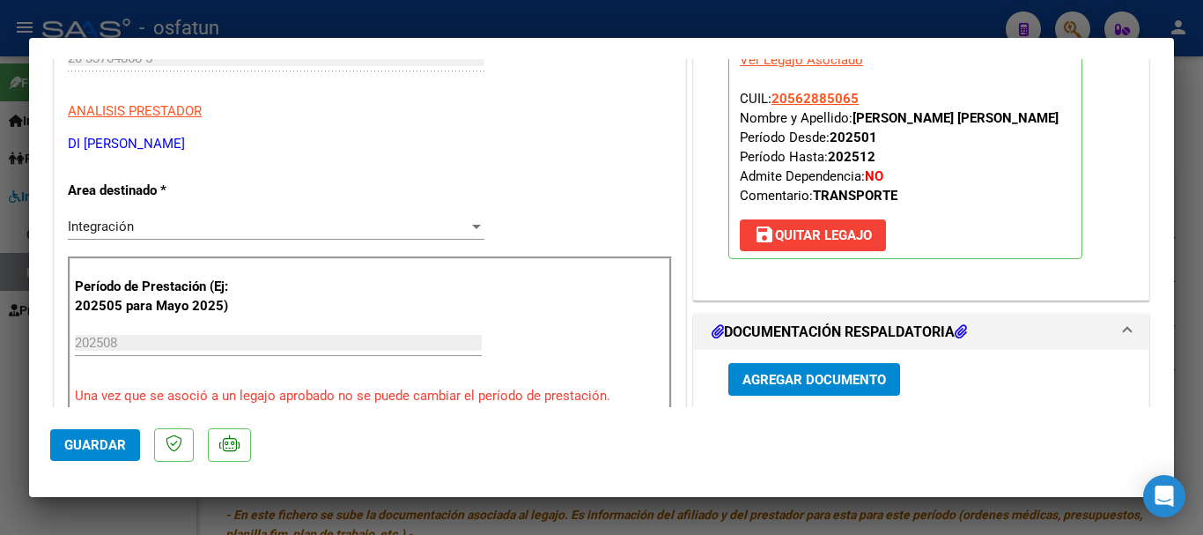
scroll to position [264, 0]
type input "$ 0,00"
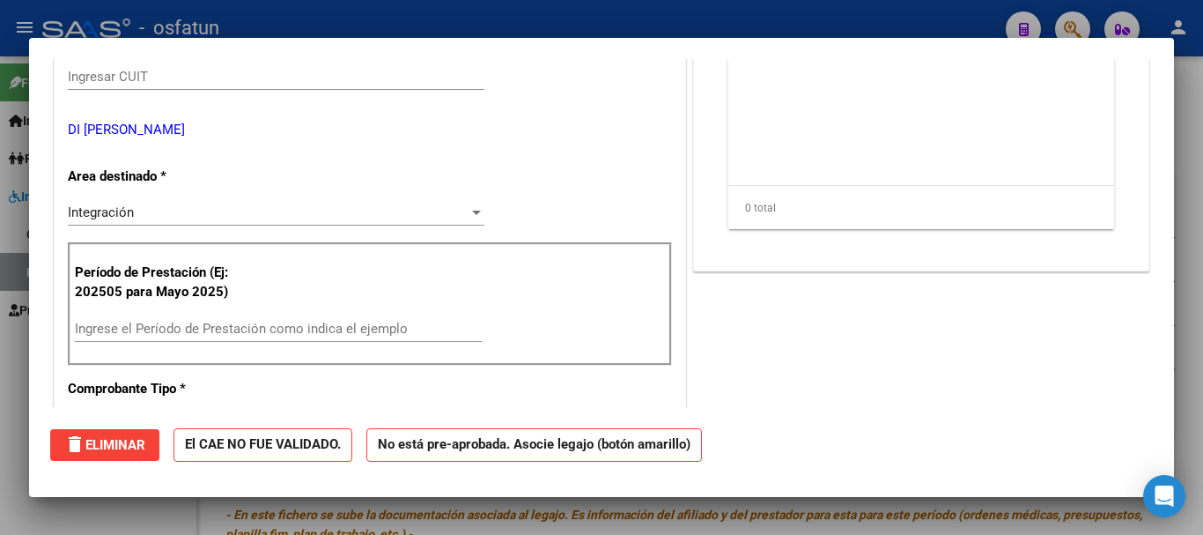
scroll to position [0, 0]
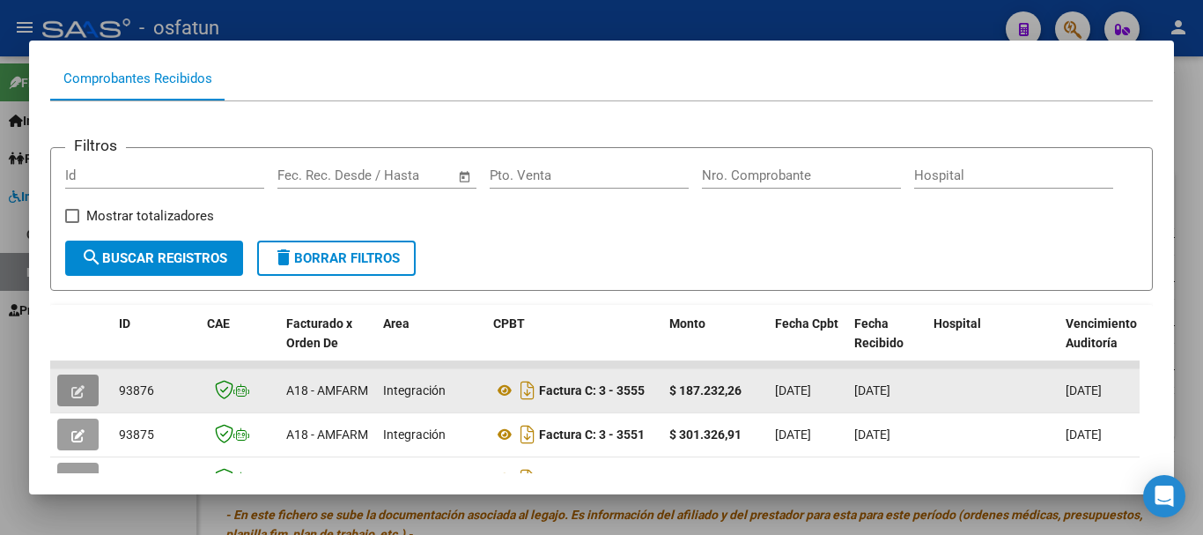
click at [73, 398] on icon "button" at bounding box center [77, 391] width 13 height 13
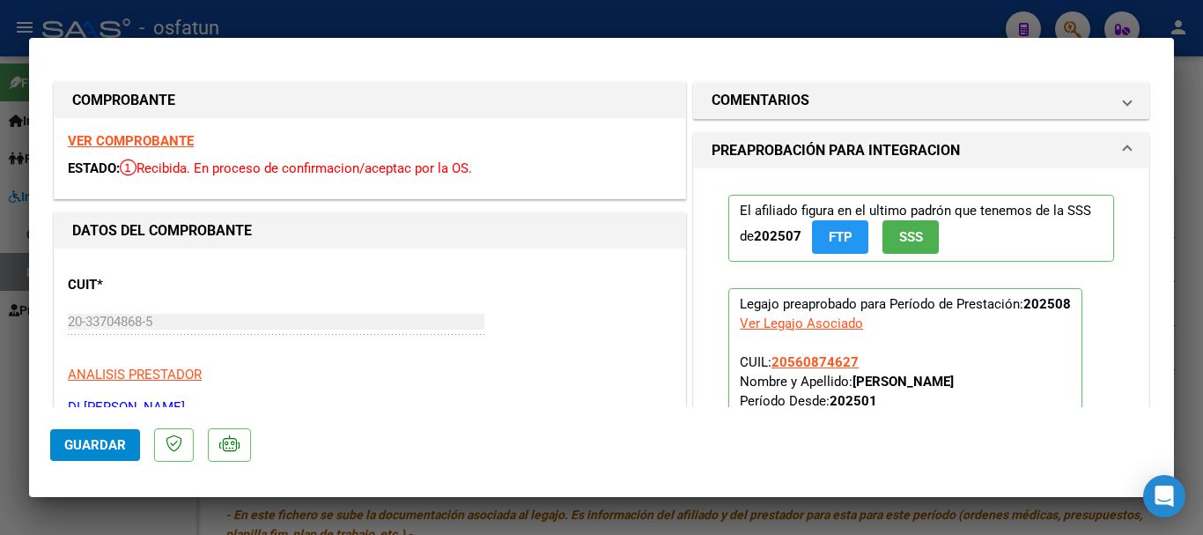
type input "$ 0,00"
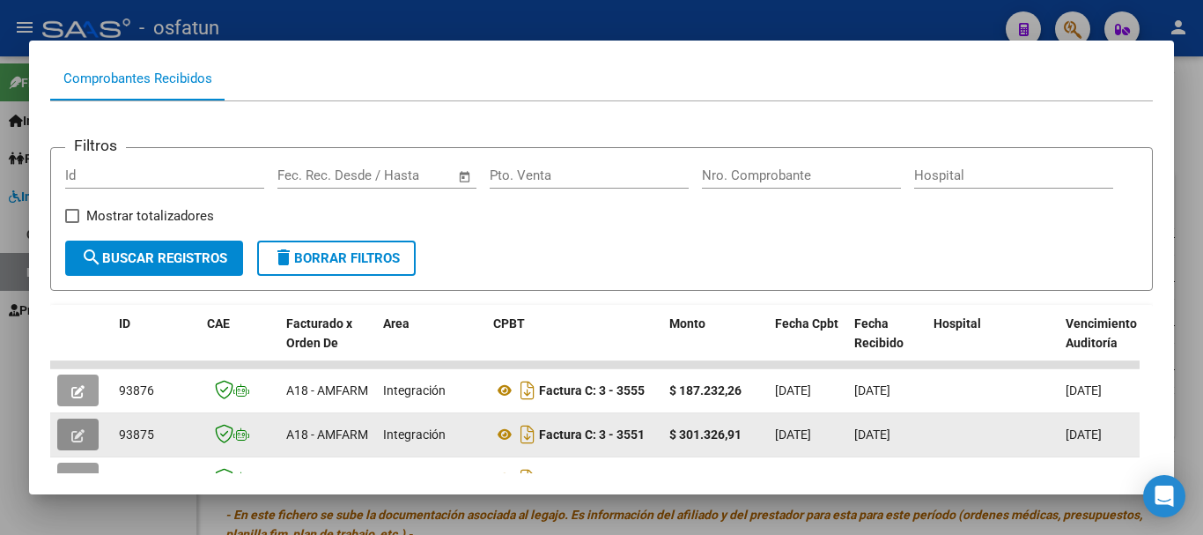
click at [73, 434] on span "button" at bounding box center [77, 434] width 13 height 16
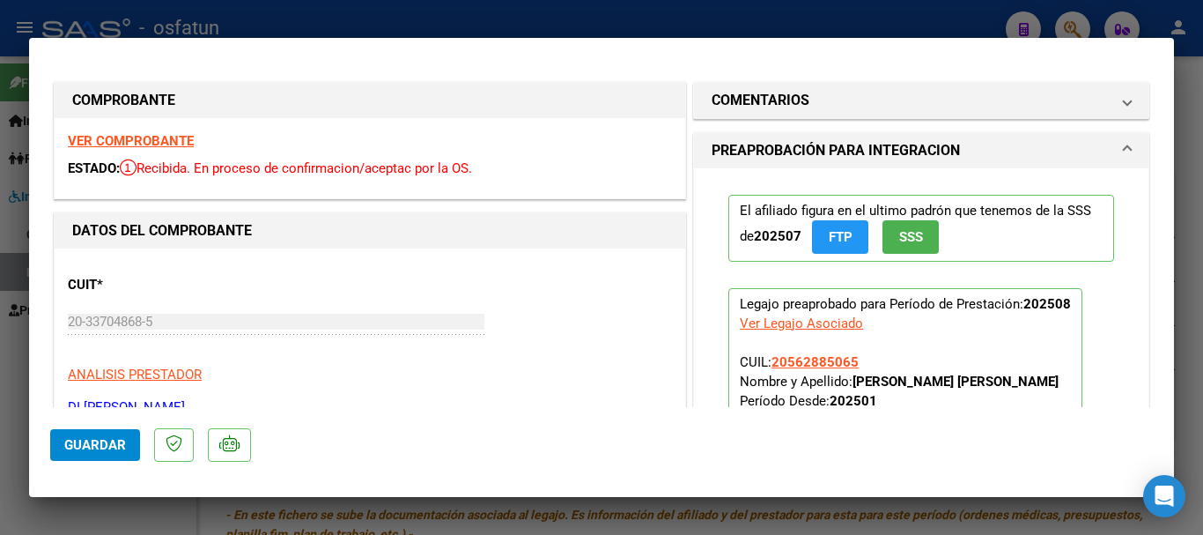
type input "$ 0,00"
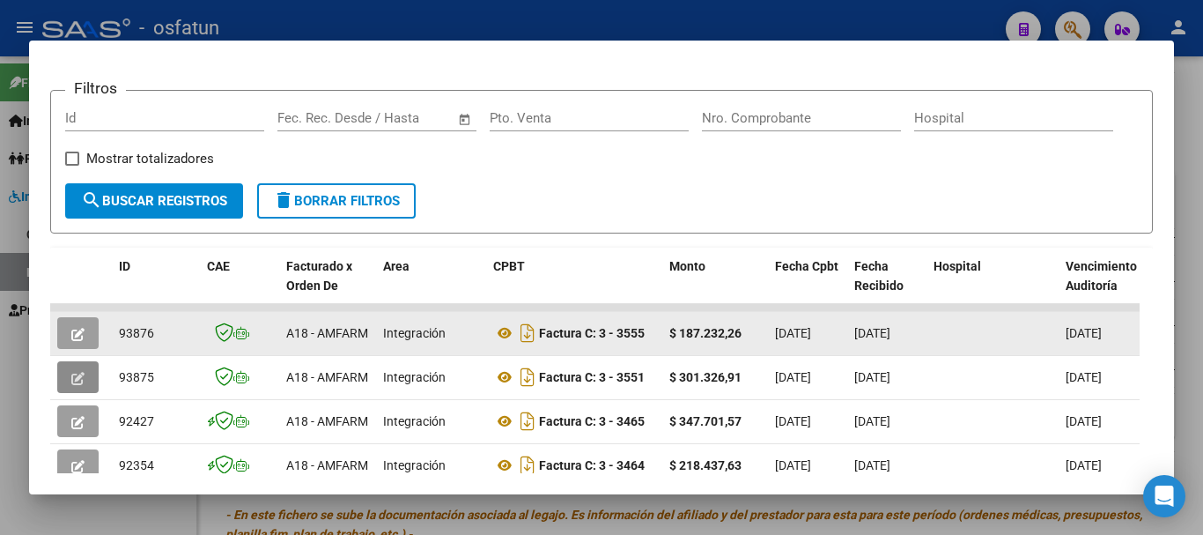
scroll to position [264, 0]
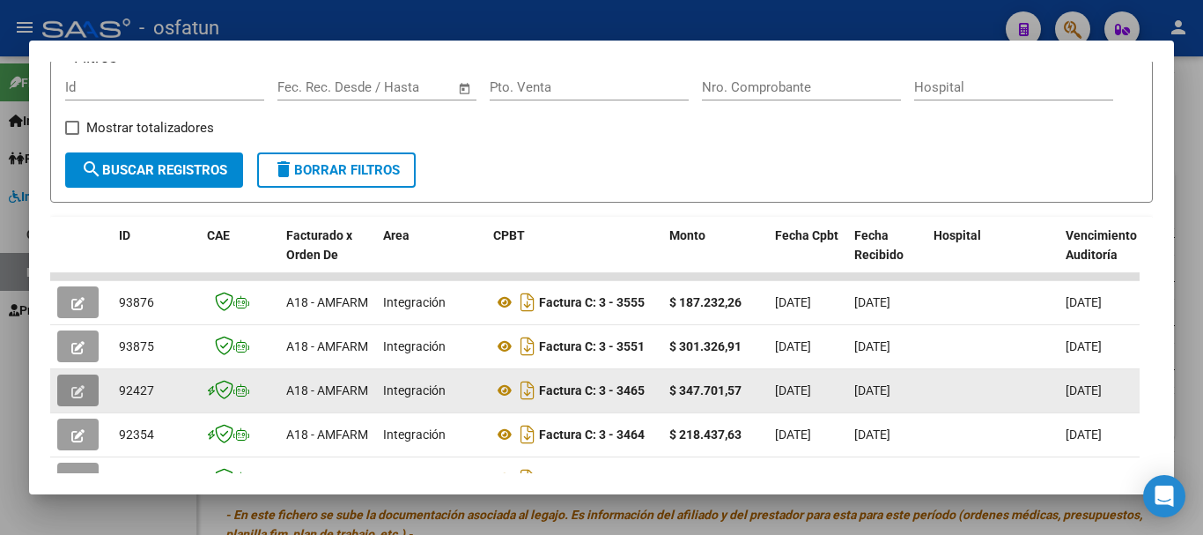
click at [75, 398] on icon "button" at bounding box center [77, 391] width 13 height 13
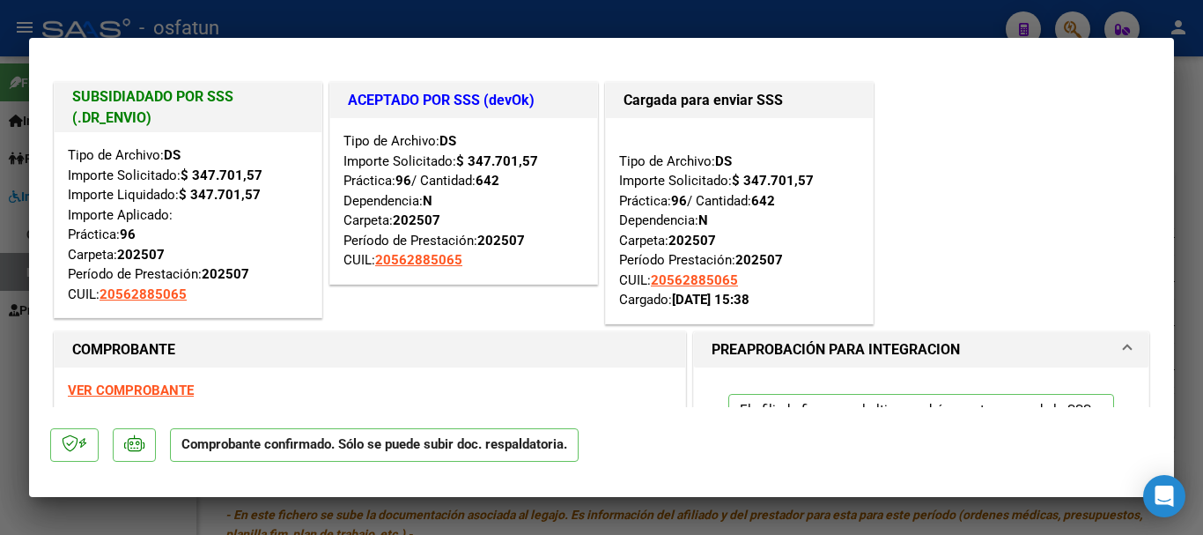
type input "$ 0,00"
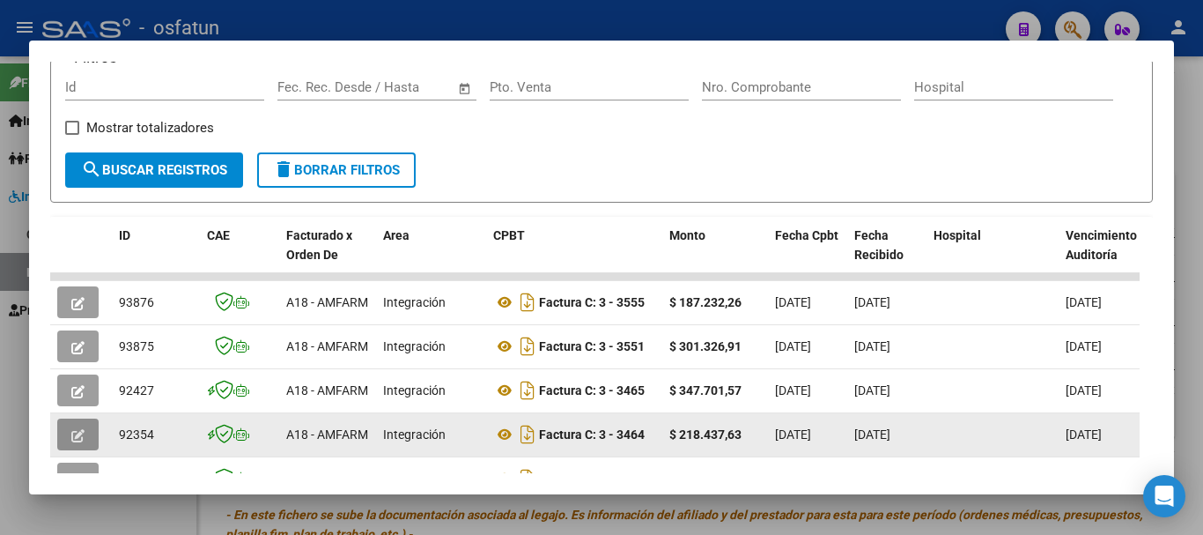
click at [80, 440] on icon "button" at bounding box center [77, 435] width 13 height 13
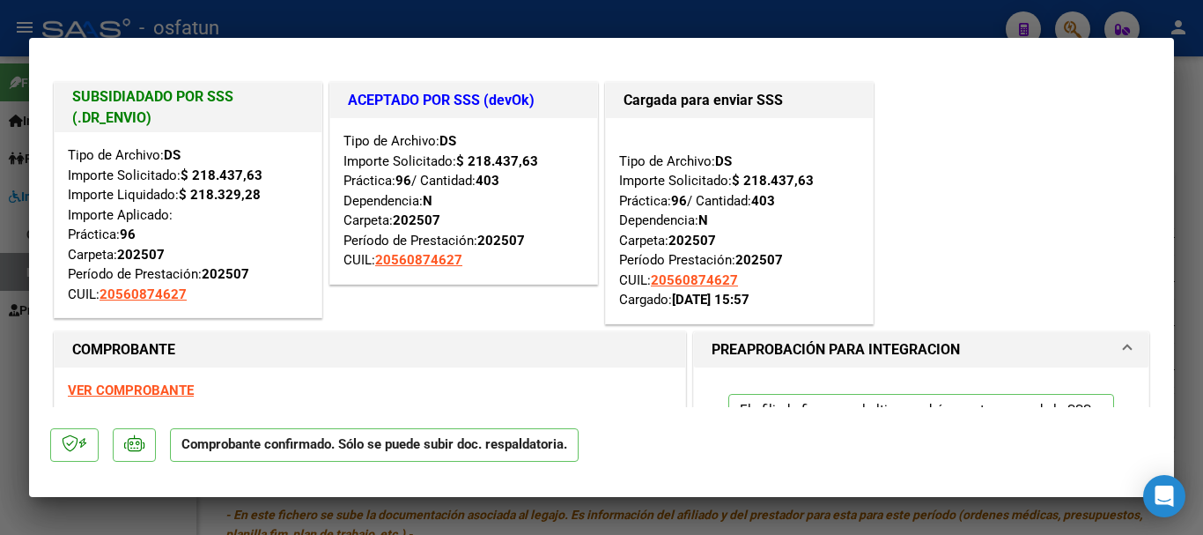
type input "$ 0,00"
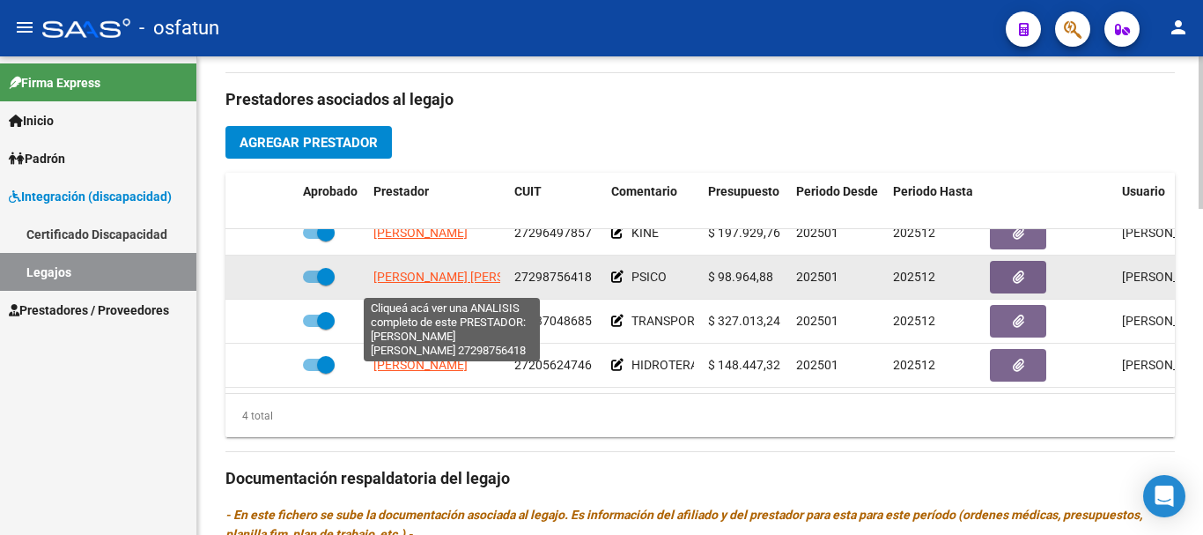
click at [442, 277] on span "[PERSON_NAME] [PERSON_NAME]" at bounding box center [468, 277] width 191 height 14
type textarea "27298756418"
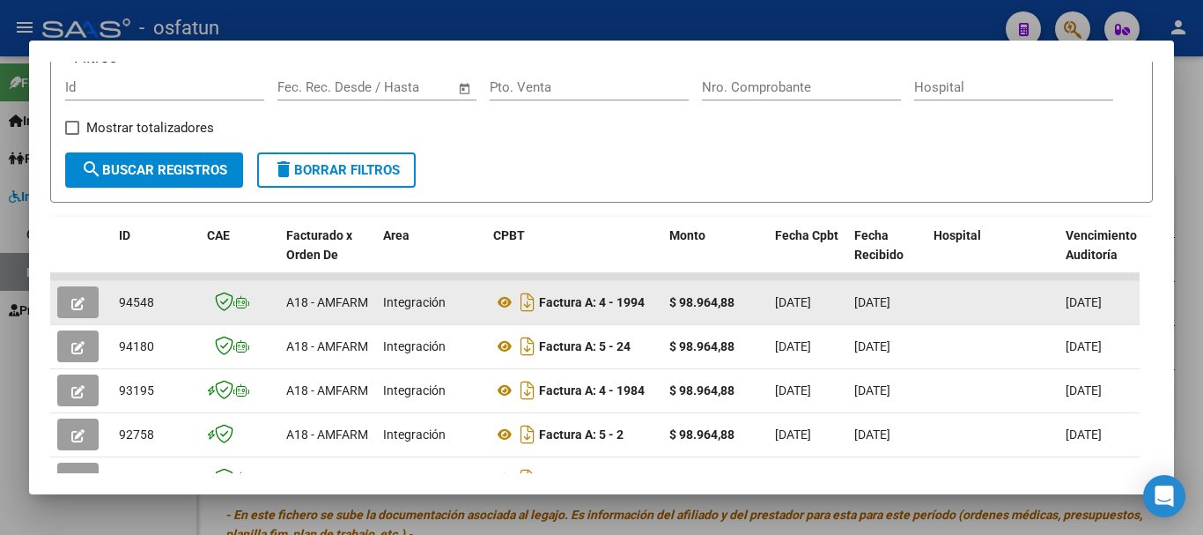
click at [74, 306] on icon "button" at bounding box center [77, 303] width 13 height 13
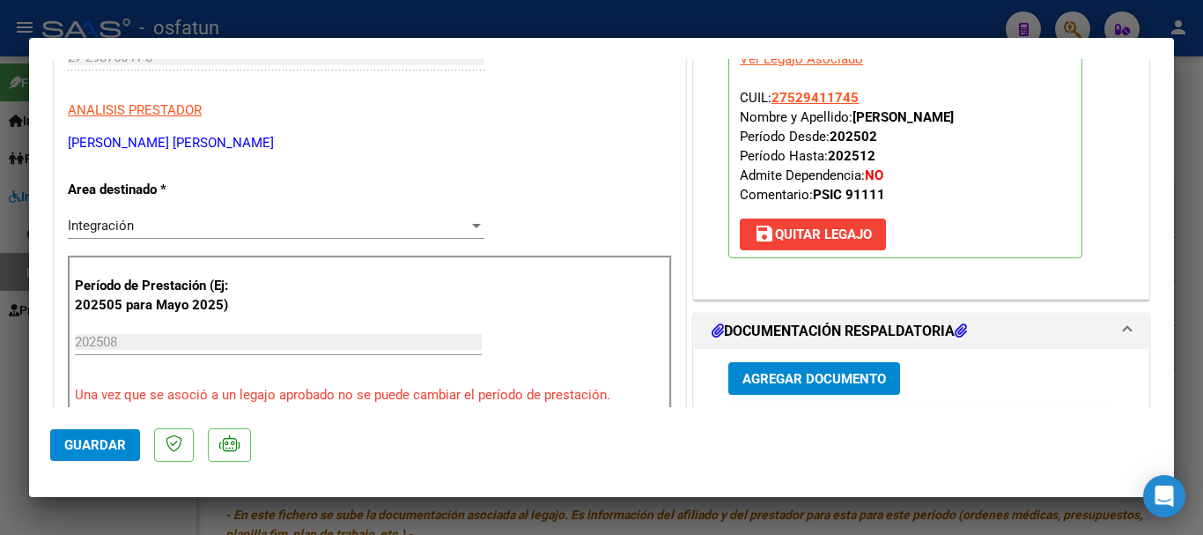
type input "$ 0,00"
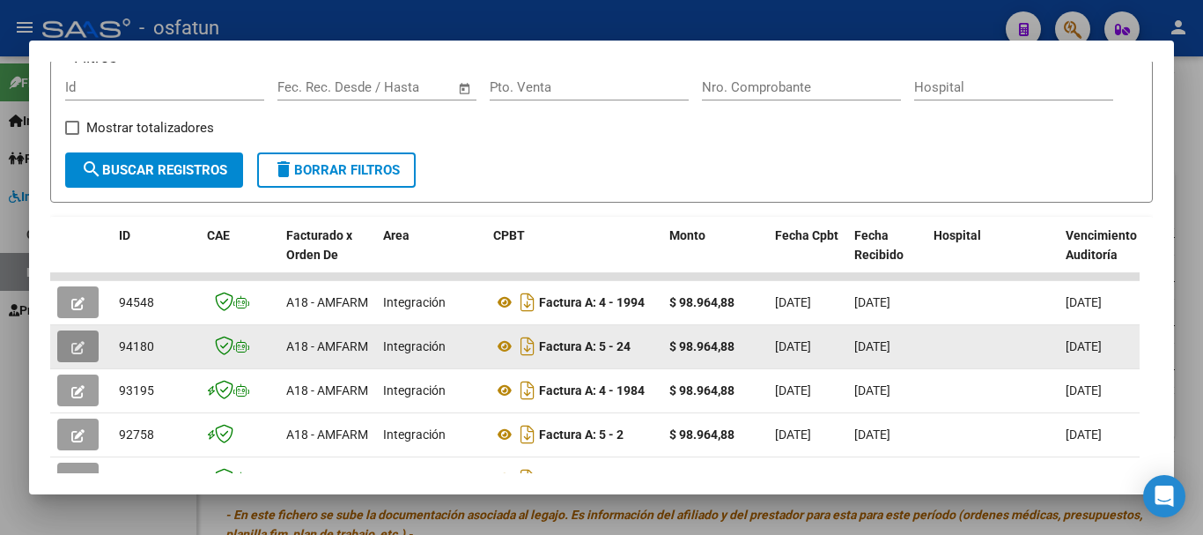
click at [76, 353] on icon "button" at bounding box center [77, 347] width 13 height 13
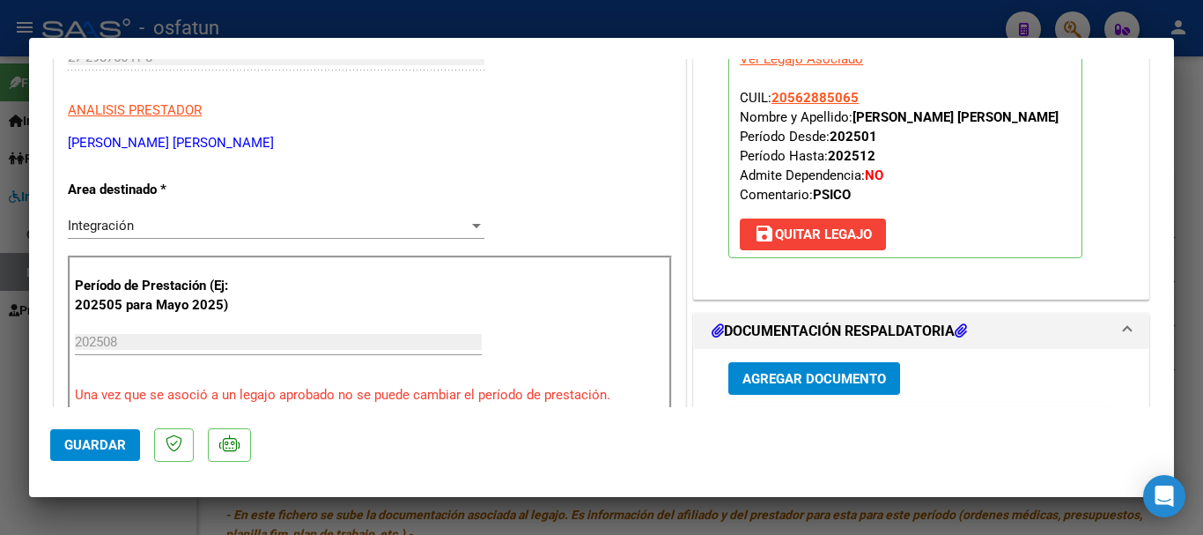
type input "$ 0,00"
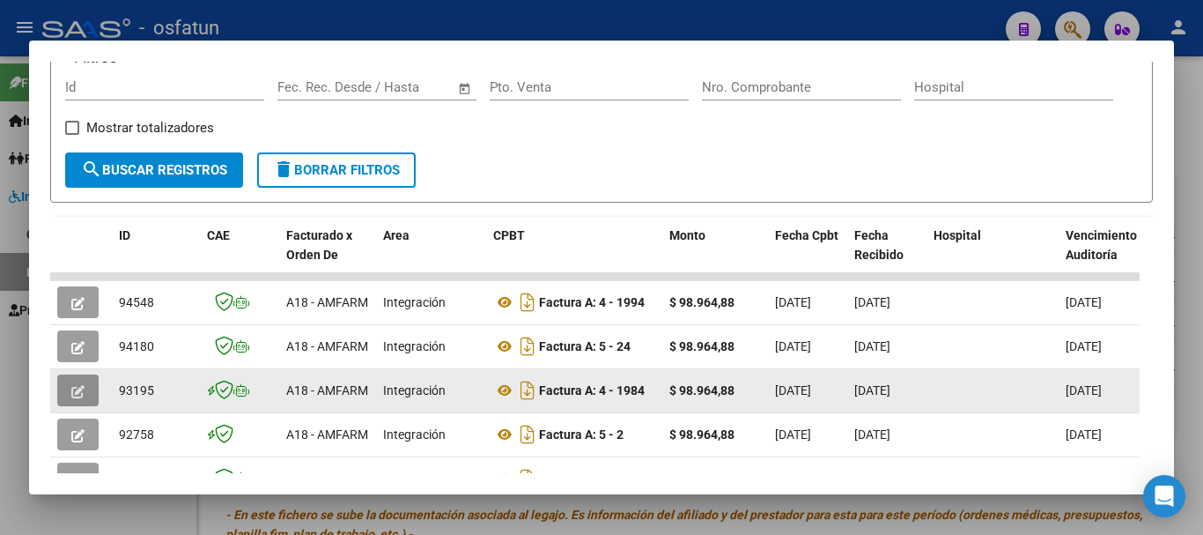
click at [78, 393] on icon "button" at bounding box center [77, 391] width 13 height 13
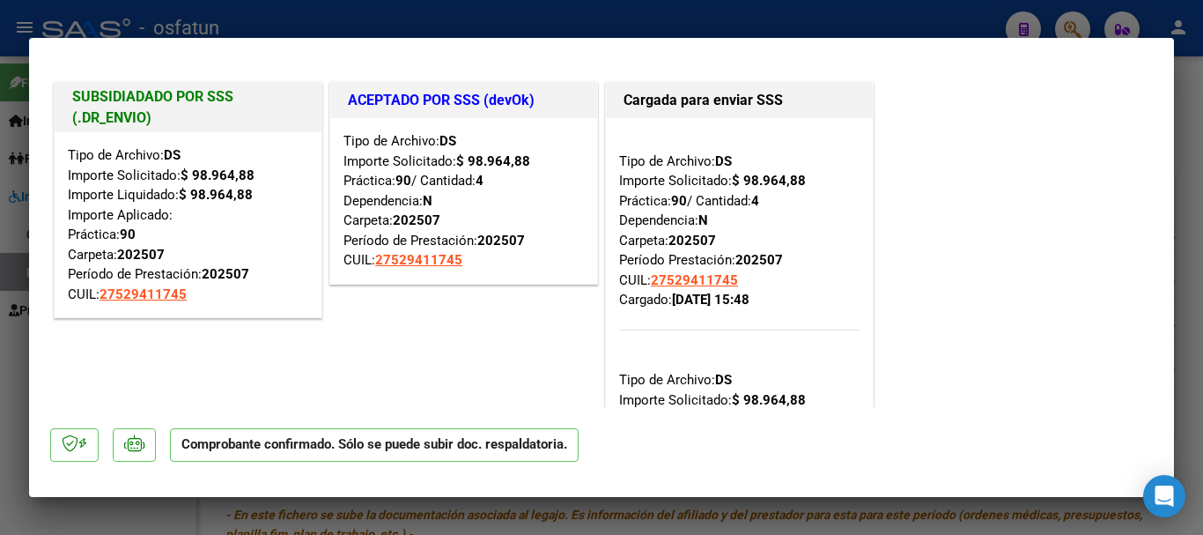
type input "$ 0,00"
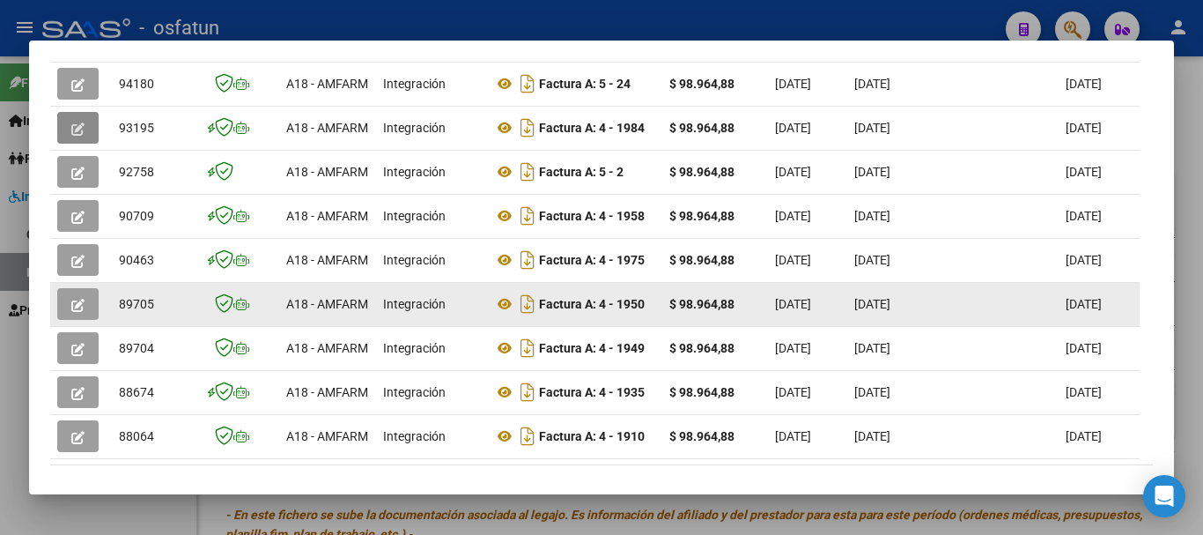
scroll to position [529, 0]
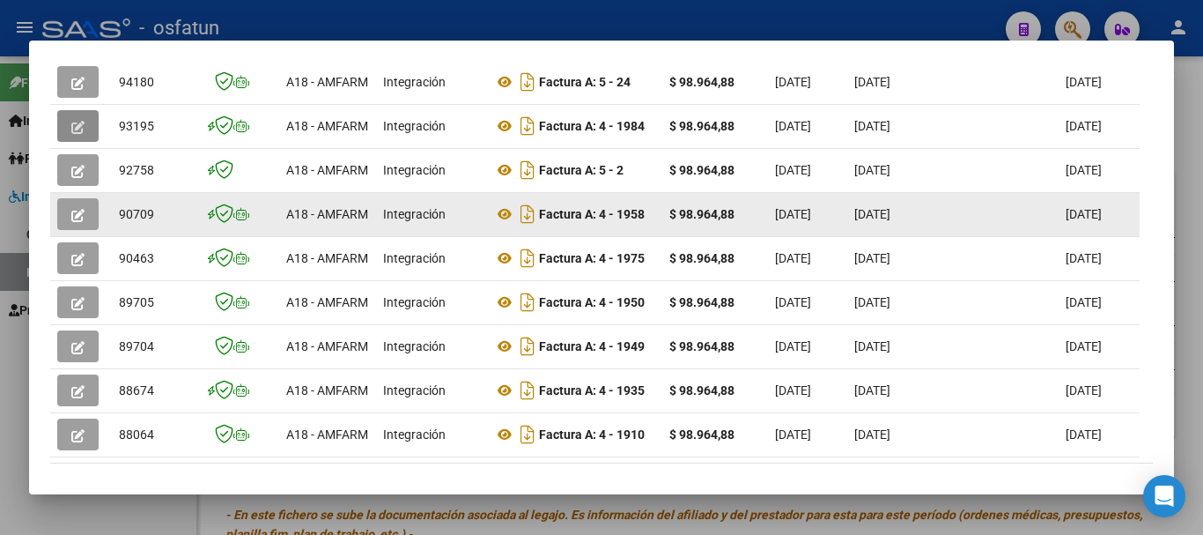
click at [72, 218] on icon "button" at bounding box center [77, 215] width 13 height 13
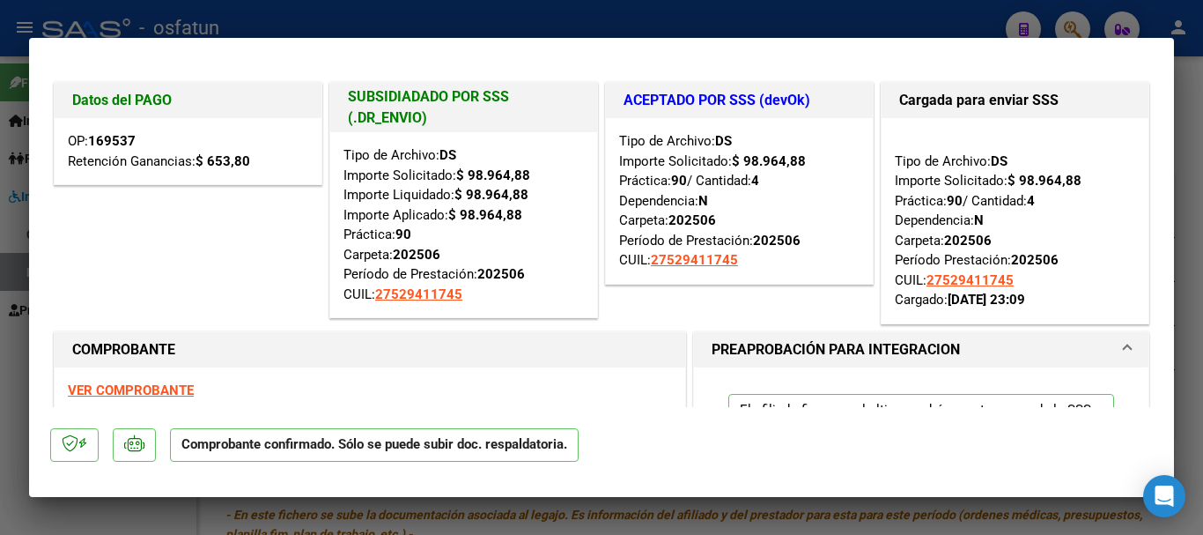
type input "$ 0,00"
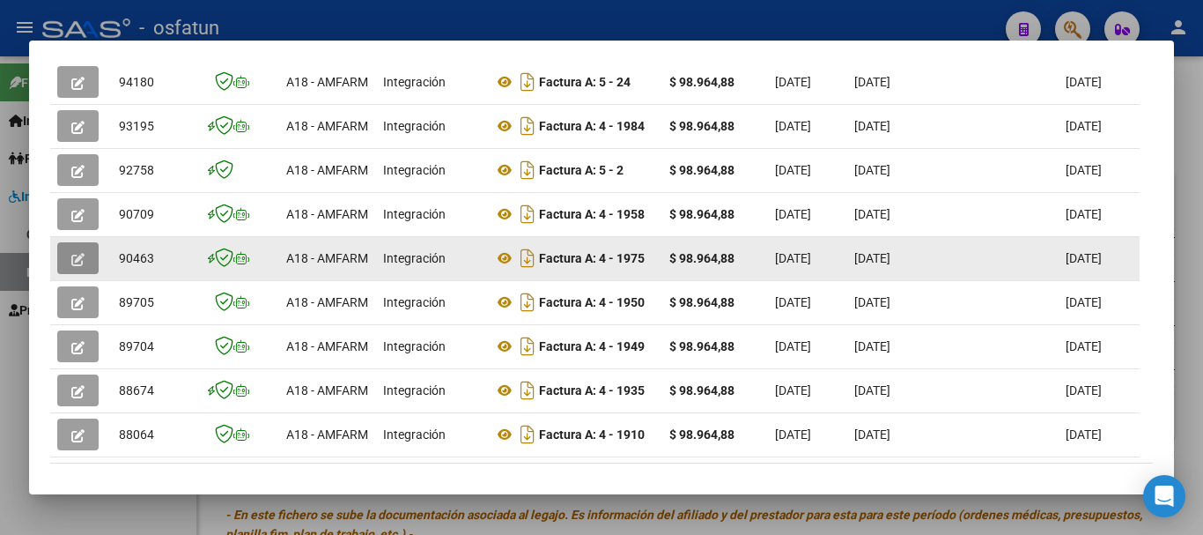
click at [87, 266] on button "button" at bounding box center [77, 258] width 41 height 32
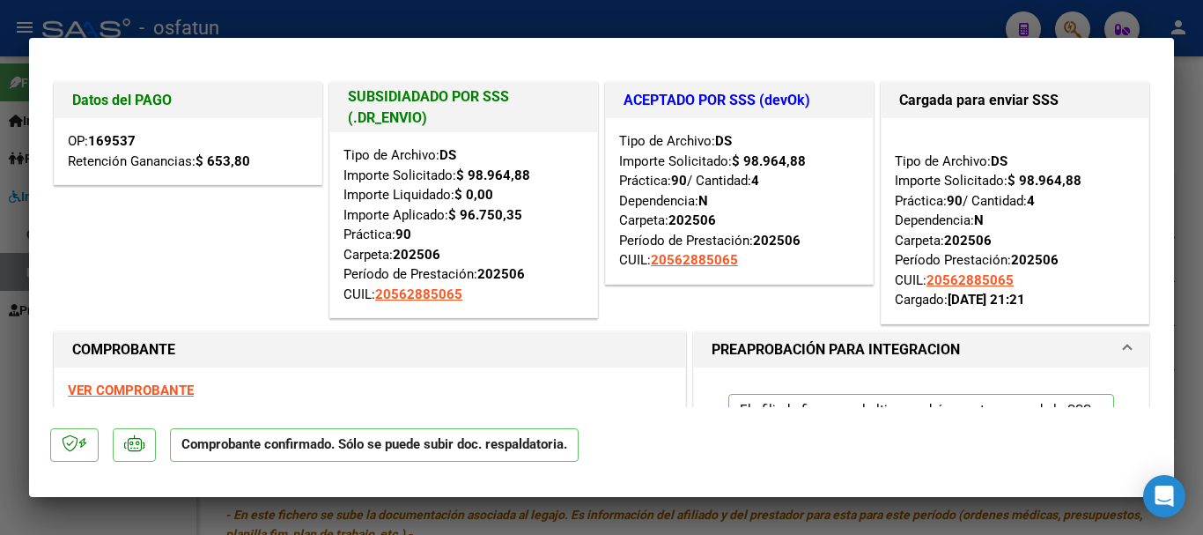
type input "$ 0,00"
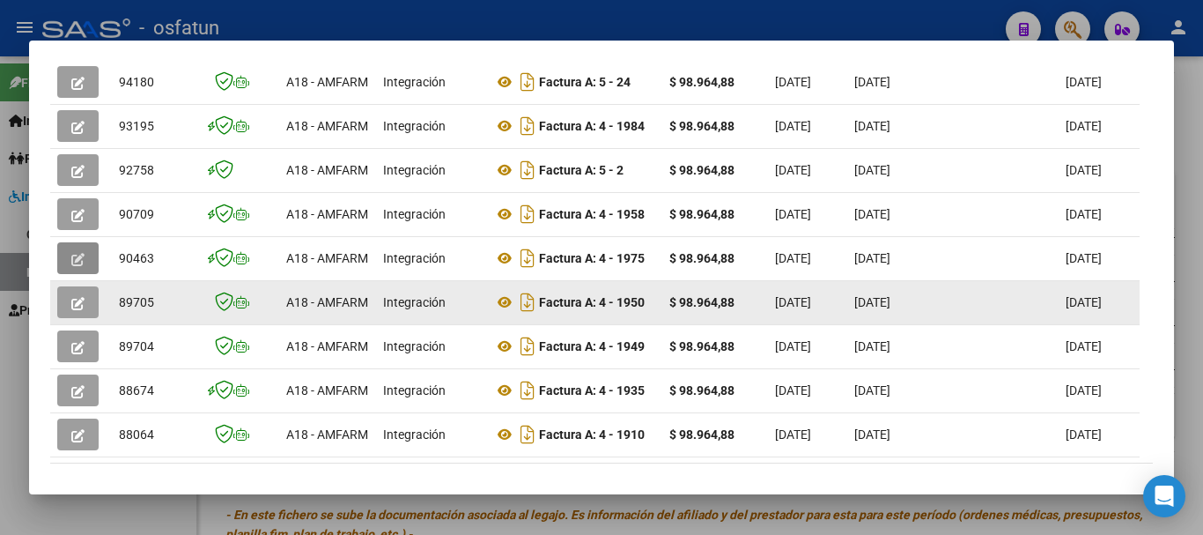
click at [78, 310] on icon "button" at bounding box center [77, 303] width 13 height 13
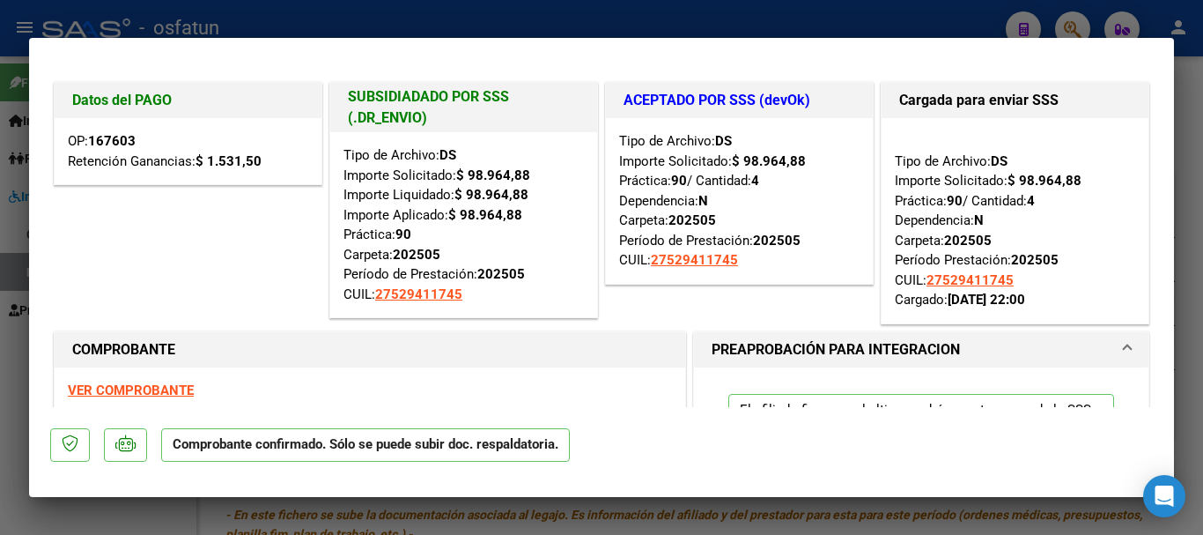
type input "$ 0,00"
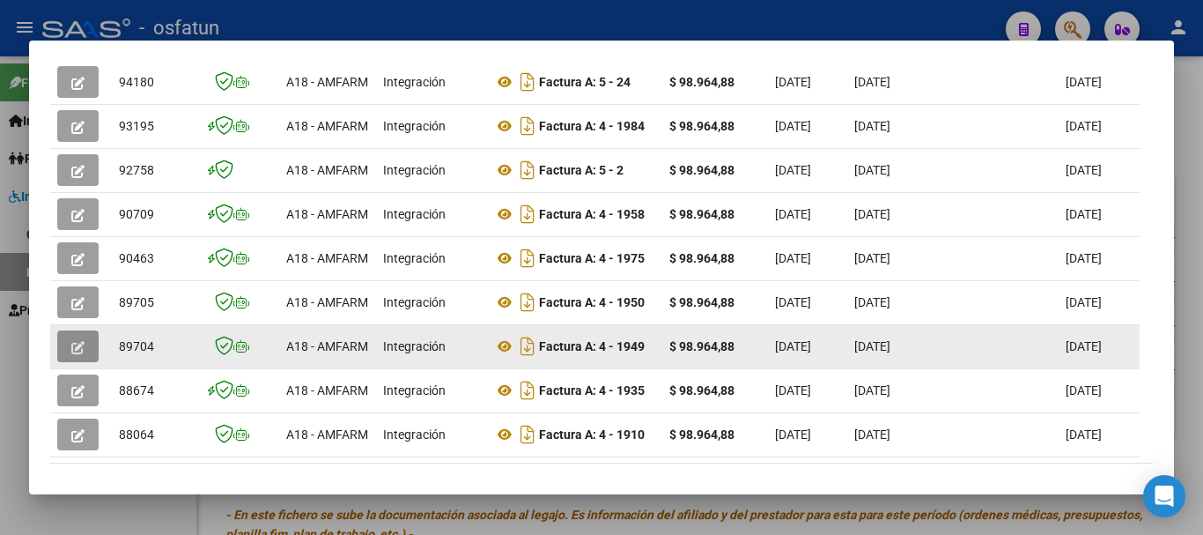
click at [79, 350] on icon "button" at bounding box center [77, 347] width 13 height 13
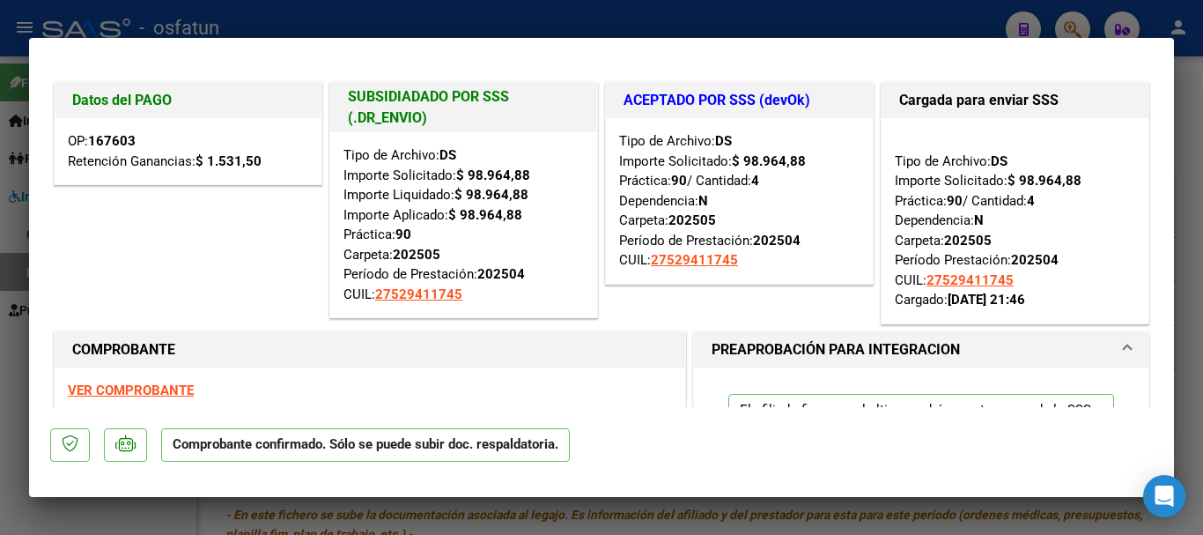
type input "$ 0,00"
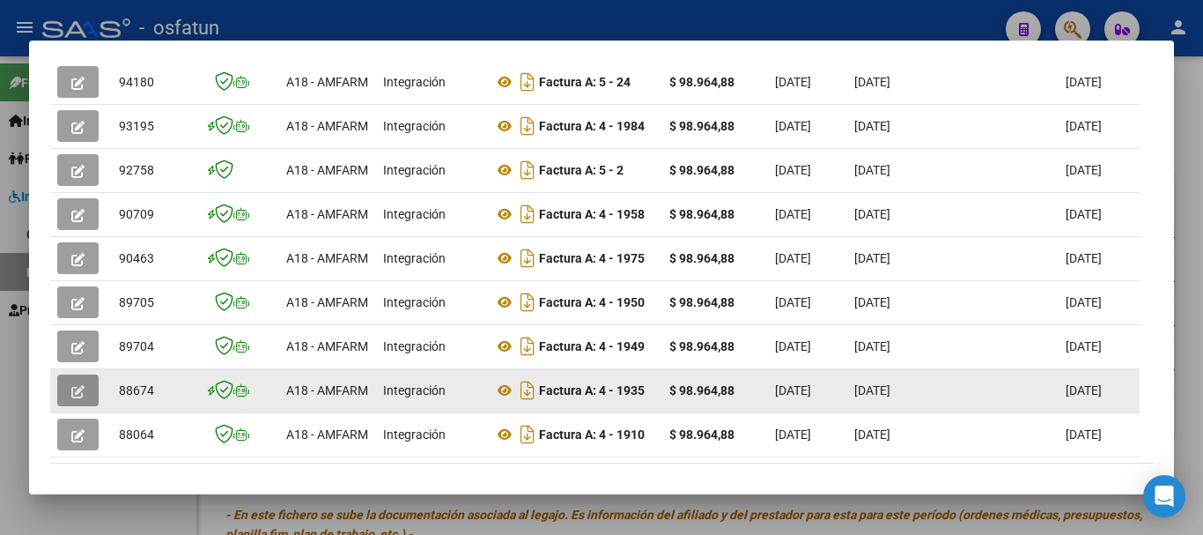
click at [70, 400] on button "button" at bounding box center [77, 390] width 41 height 32
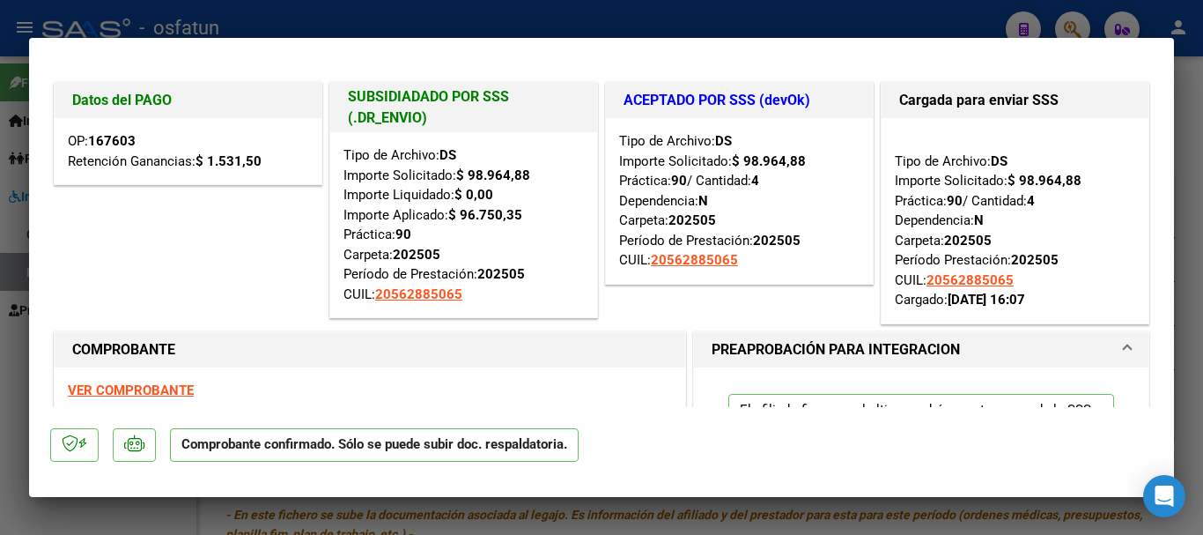
type input "$ 0,00"
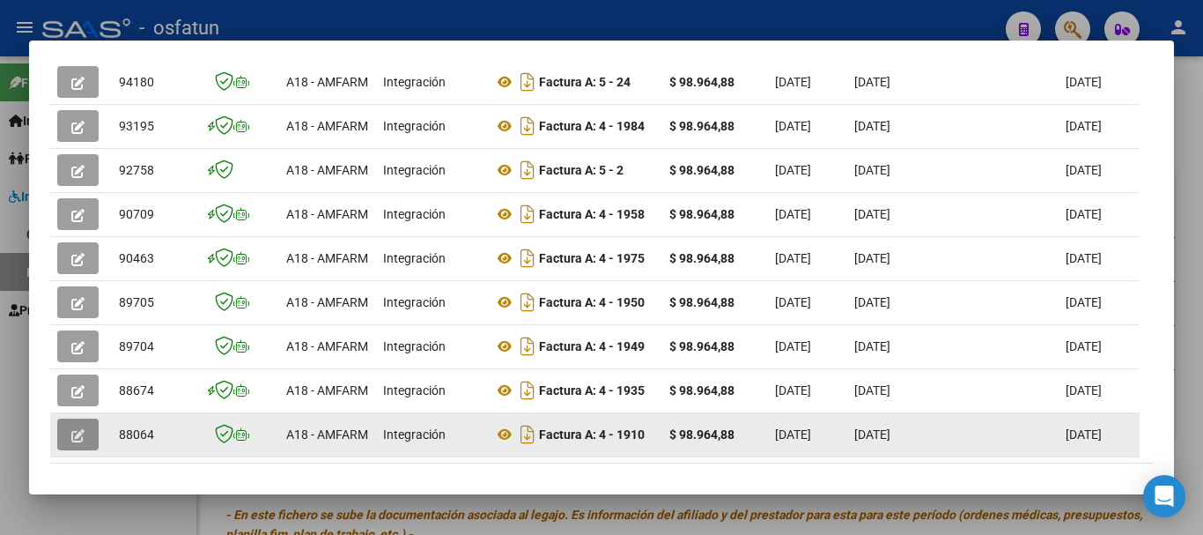
click at [77, 439] on icon "button" at bounding box center [77, 435] width 13 height 13
